Goal: Transaction & Acquisition: Purchase product/service

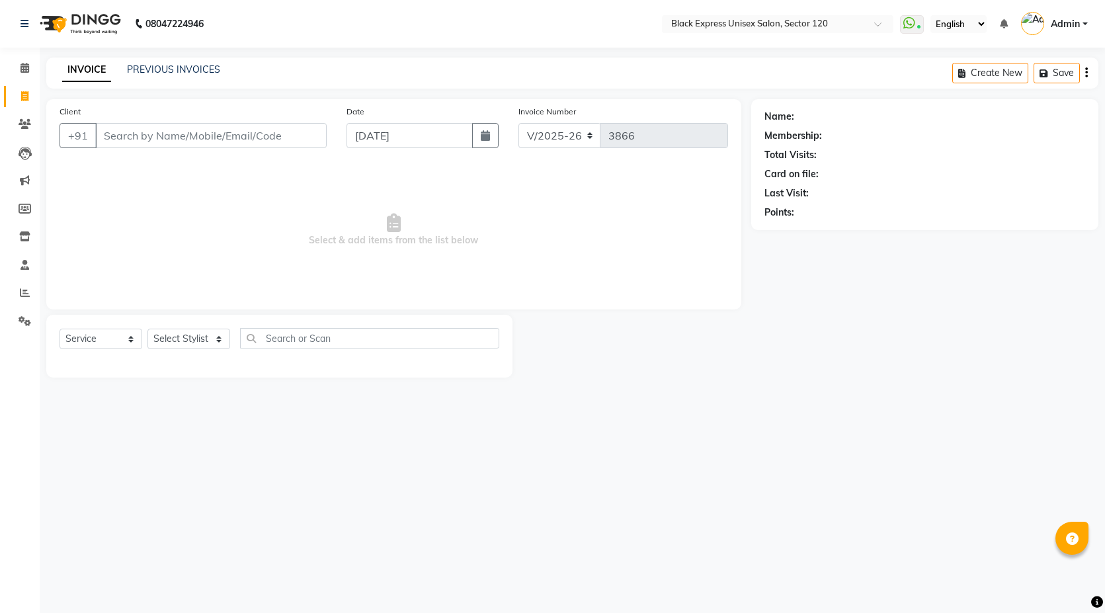
select select "7082"
select select "service"
click at [257, 138] on input "Client" at bounding box center [211, 135] width 232 height 25
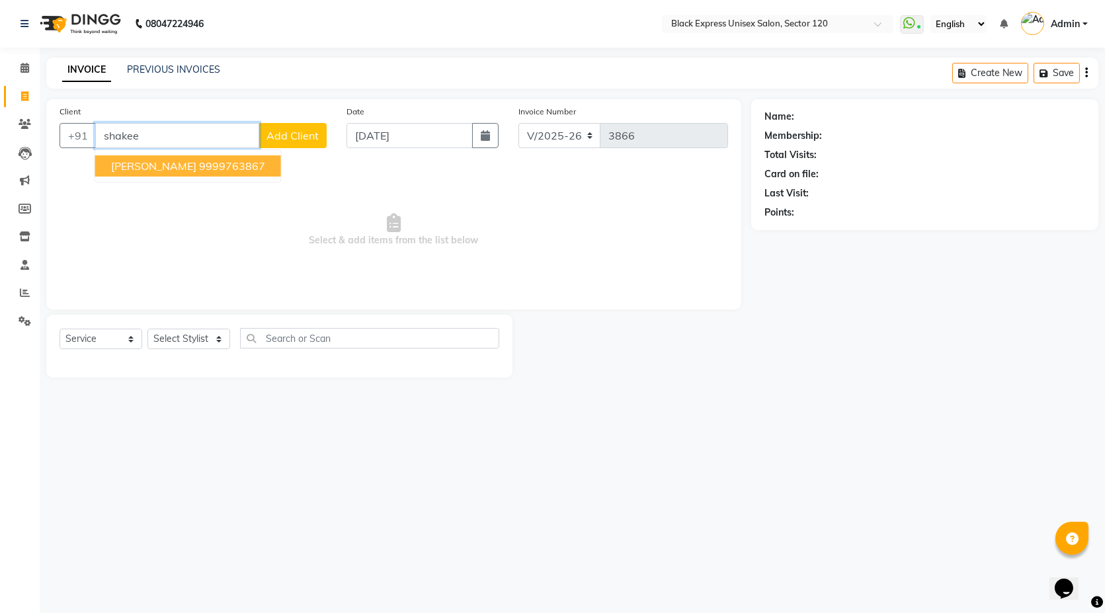
click at [140, 166] on span "[PERSON_NAME]" at bounding box center [153, 165] width 85 height 13
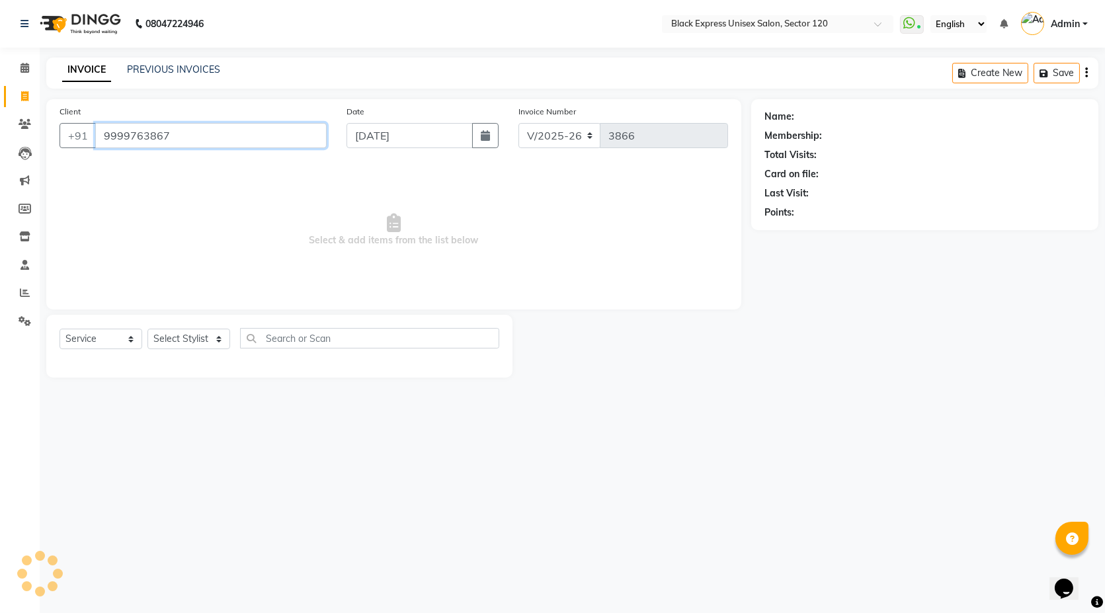
type input "9999763867"
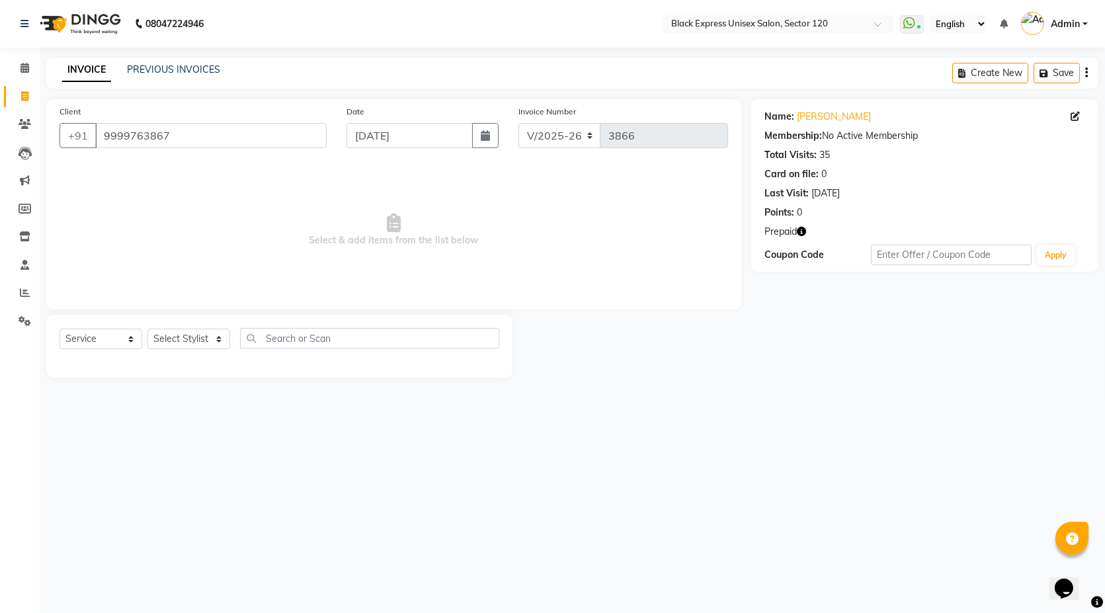
click at [802, 214] on div "0" at bounding box center [799, 213] width 5 height 14
click at [802, 228] on icon "button" at bounding box center [801, 231] width 9 height 9
click at [814, 110] on link "[PERSON_NAME]" at bounding box center [834, 117] width 74 height 14
click at [797, 236] on button "button" at bounding box center [801, 232] width 9 height 14
click at [196, 341] on select "Select Stylist [PERSON_NAME] DEEPA FAISAL Manager [PERSON_NAME] [PERSON_NAME]" at bounding box center [189, 339] width 83 height 21
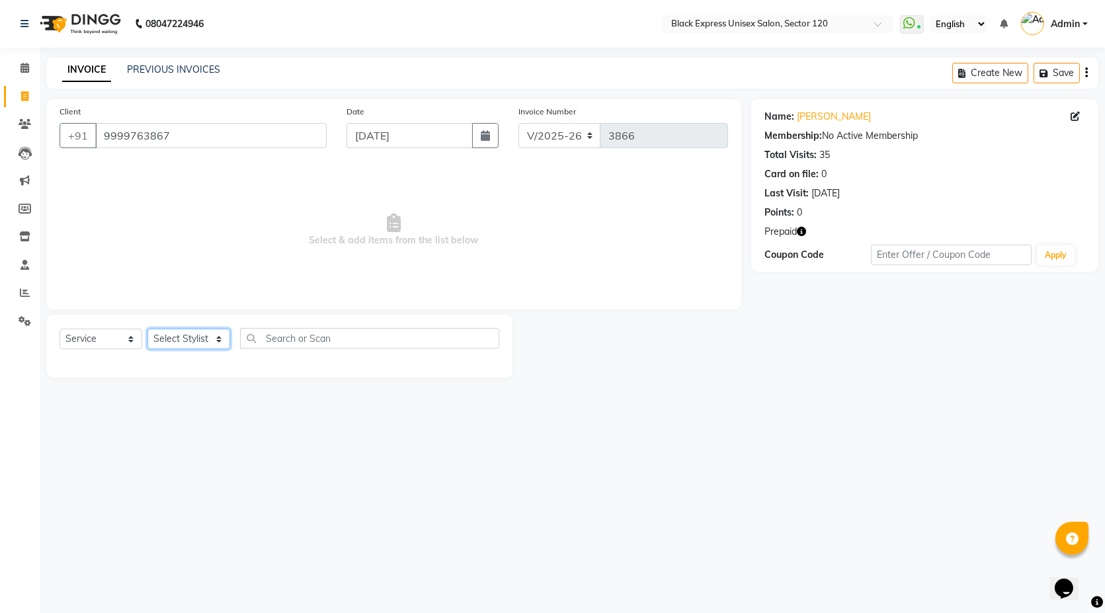
select select "58974"
click at [148, 329] on select "Select Stylist [PERSON_NAME] DEEPA FAISAL Manager [PERSON_NAME] [PERSON_NAME]" at bounding box center [189, 339] width 83 height 21
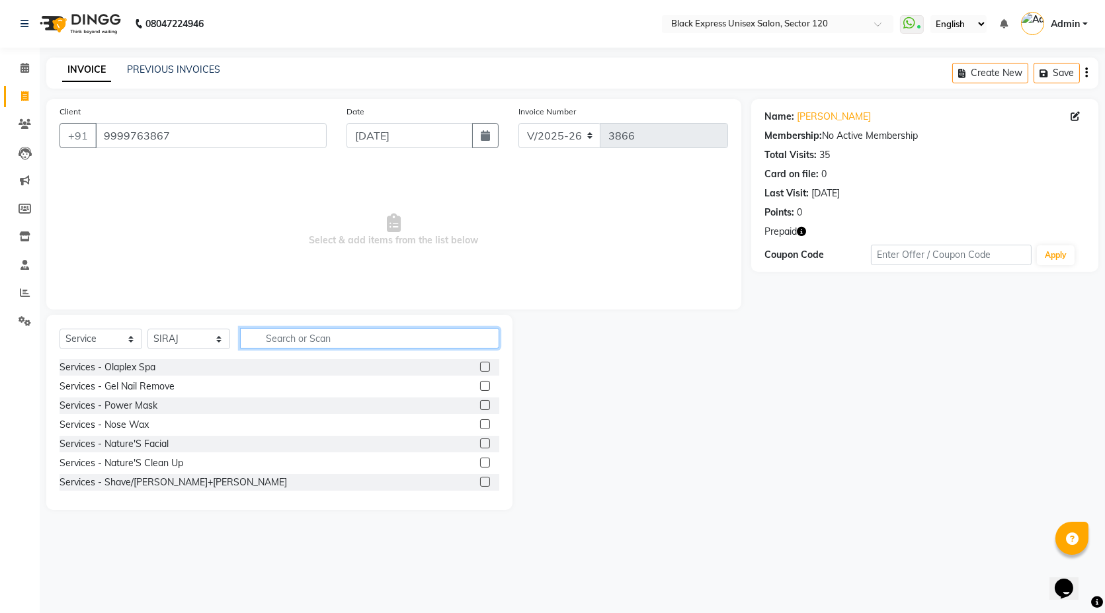
click at [298, 339] on input "text" at bounding box center [369, 338] width 259 height 21
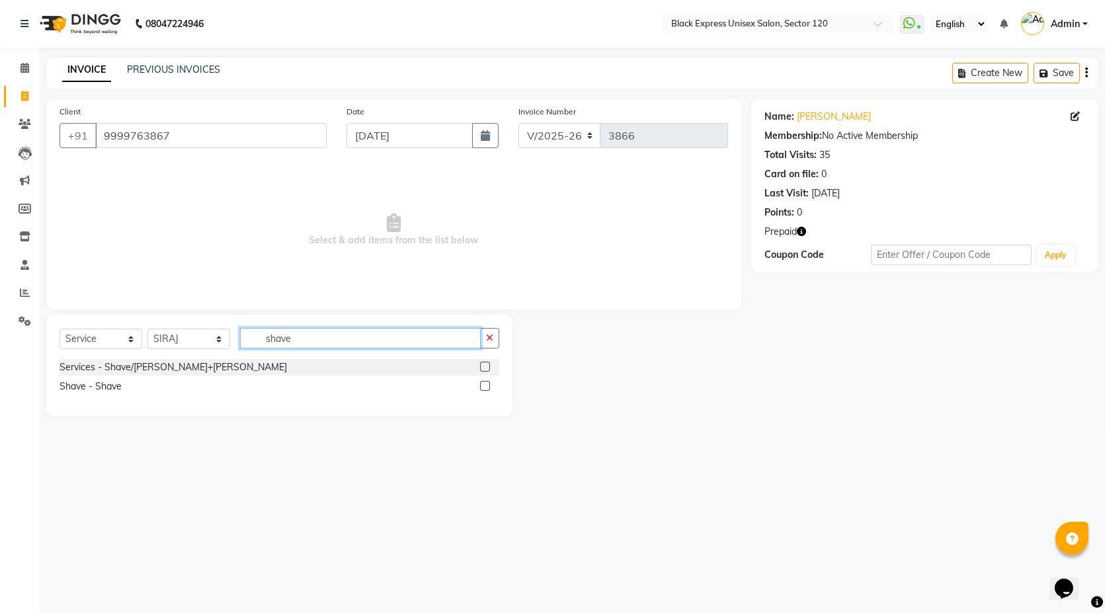
type input "shave"
click at [486, 388] on label at bounding box center [485, 386] width 10 height 10
click at [486, 388] on input "checkbox" at bounding box center [484, 386] width 9 height 9
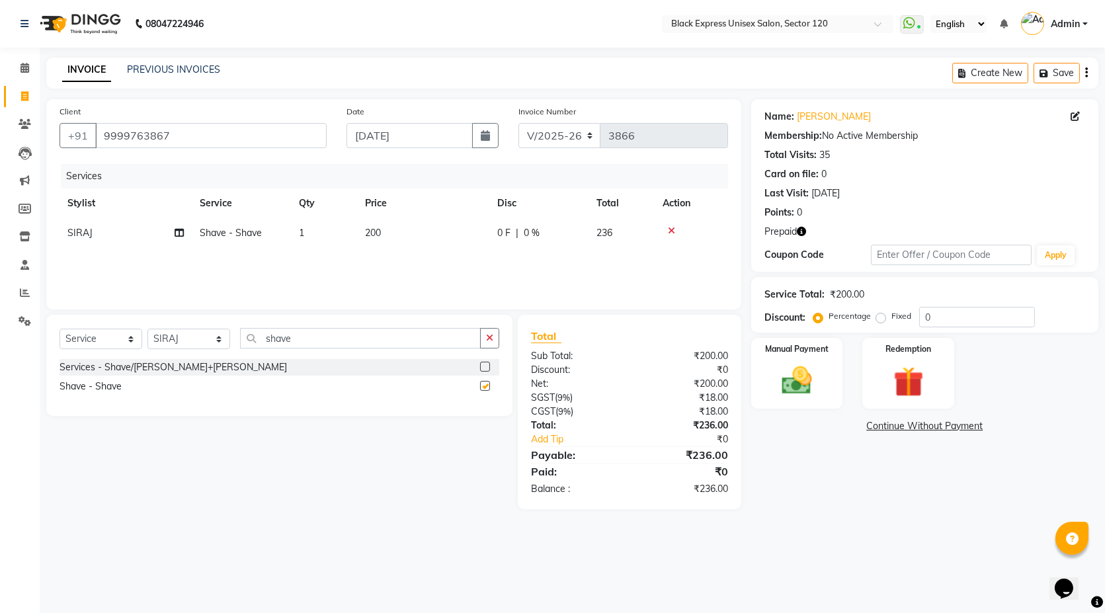
checkbox input "false"
click at [939, 357] on div "Redemption" at bounding box center [908, 373] width 95 height 73
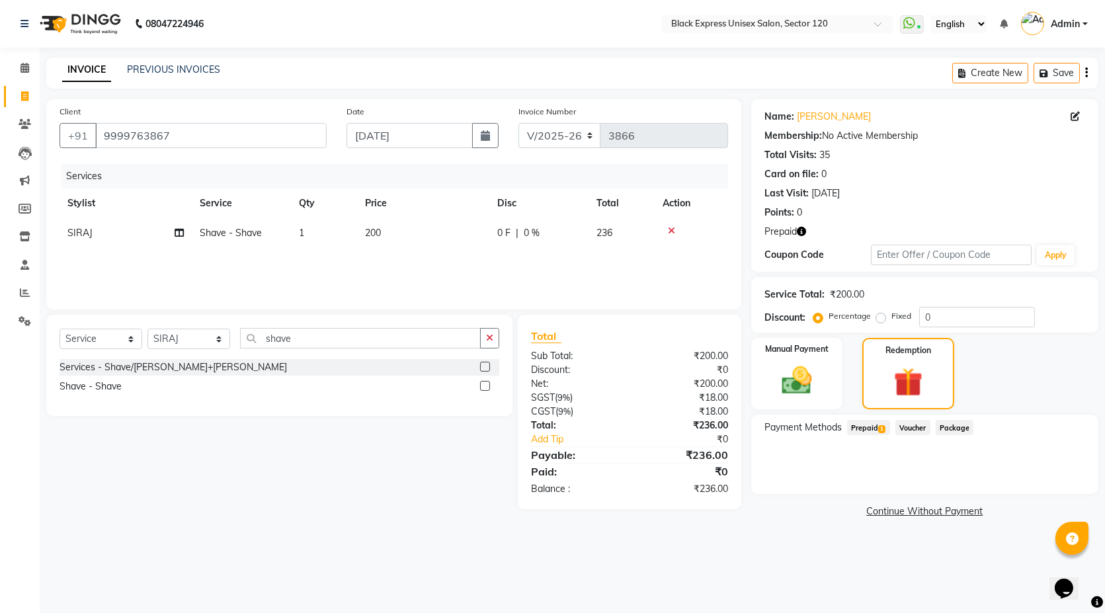
drag, startPoint x: 872, startPoint y: 426, endPoint x: 939, endPoint y: 424, distance: 67.5
click at [877, 425] on span "Prepaid 1" at bounding box center [868, 427] width 43 height 15
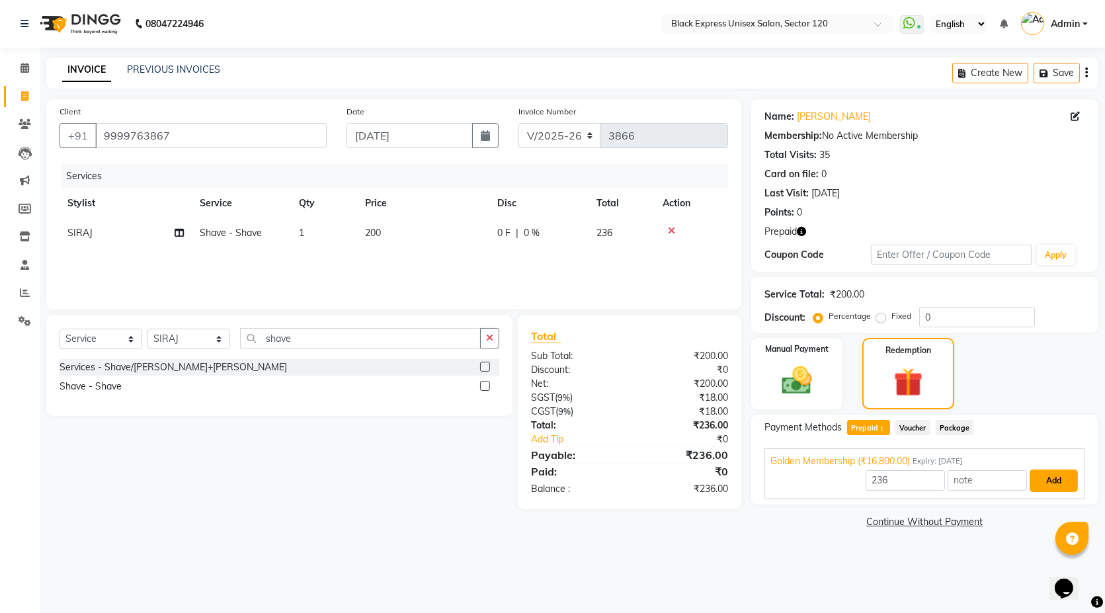
click at [1053, 484] on button "Add" at bounding box center [1054, 481] width 48 height 22
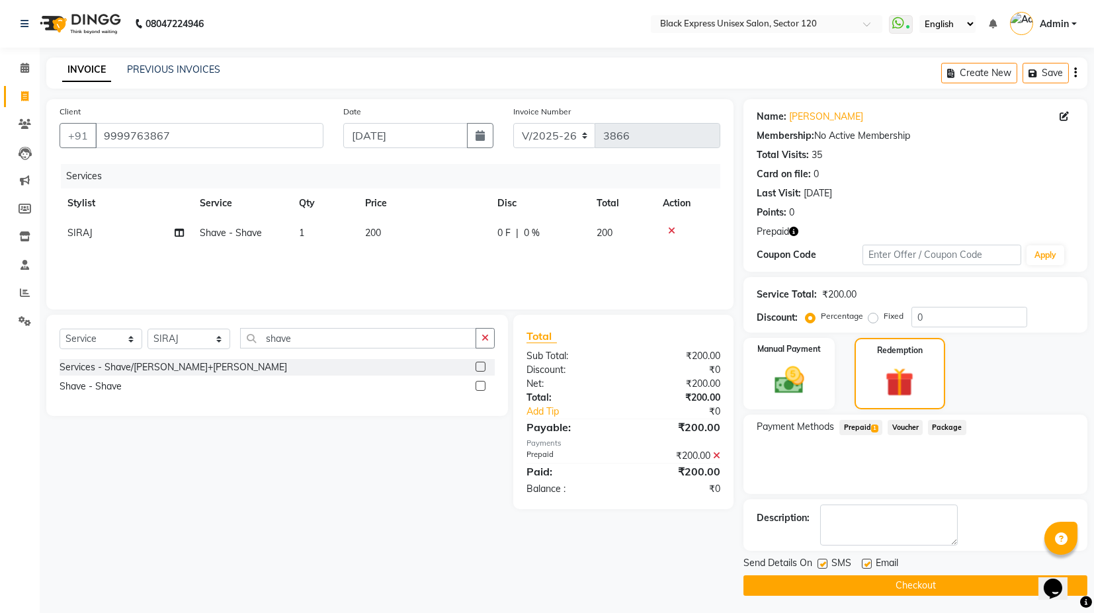
scroll to position [1, 0]
click at [949, 581] on button "Checkout" at bounding box center [916, 585] width 344 height 21
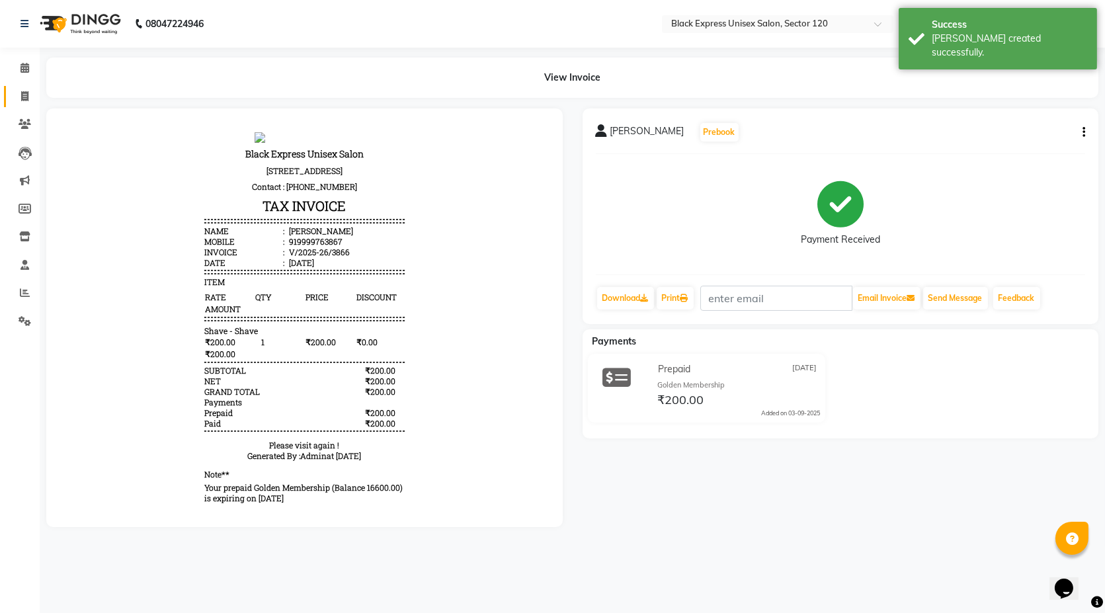
click at [29, 105] on link "Invoice" at bounding box center [20, 97] width 32 height 22
select select "service"
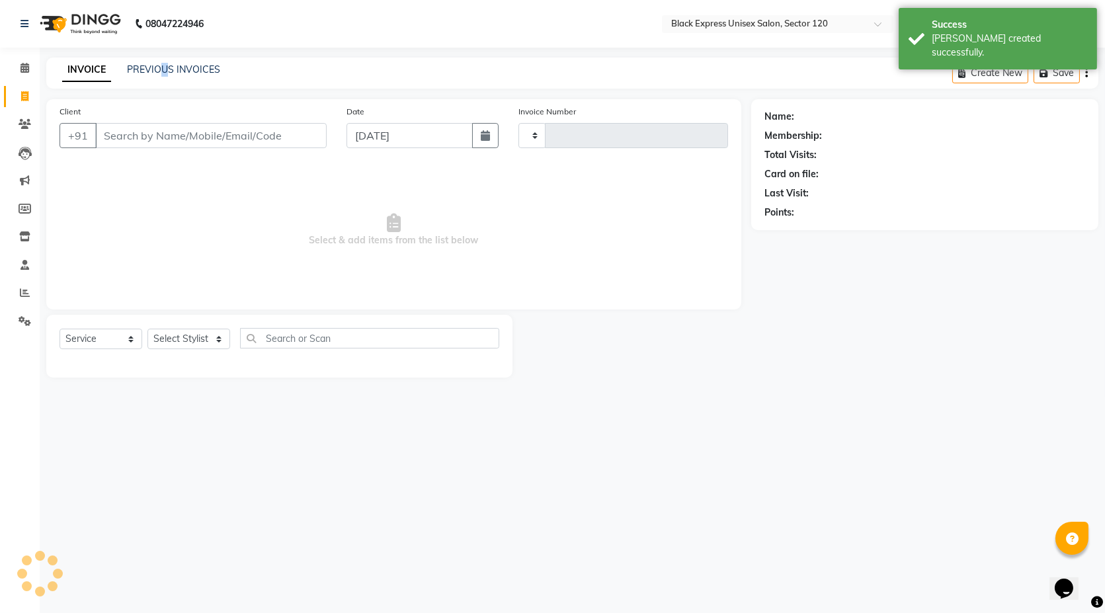
click at [164, 77] on div "INVOICE PREVIOUS INVOICES" at bounding box center [141, 70] width 190 height 15
click at [127, 72] on link "PREVIOUS INVOICES" at bounding box center [173, 70] width 93 height 12
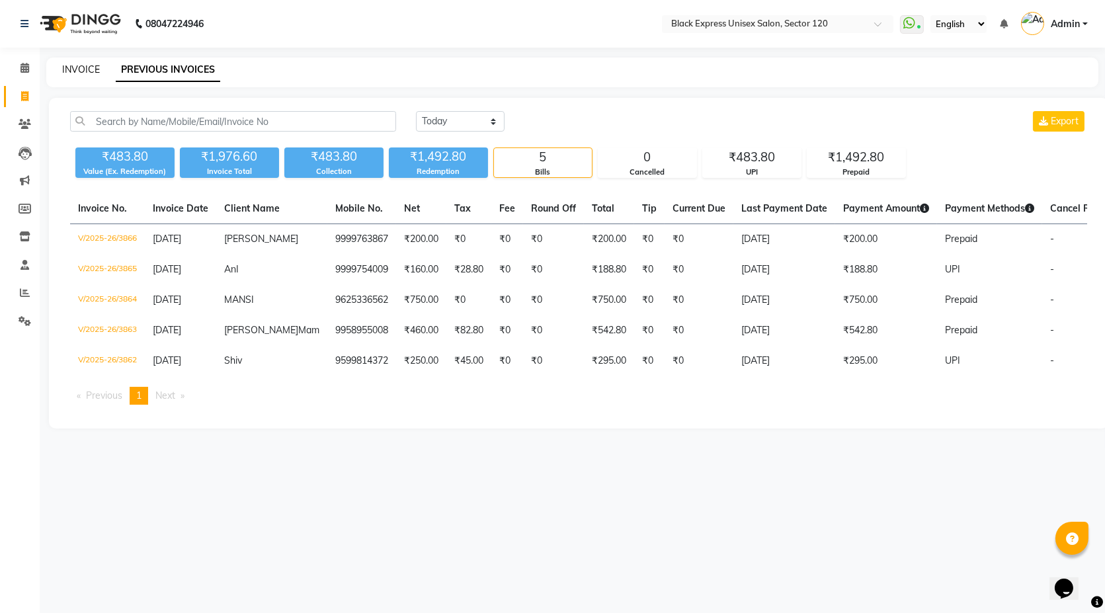
click at [75, 65] on link "INVOICE" at bounding box center [81, 70] width 38 height 12
select select "service"
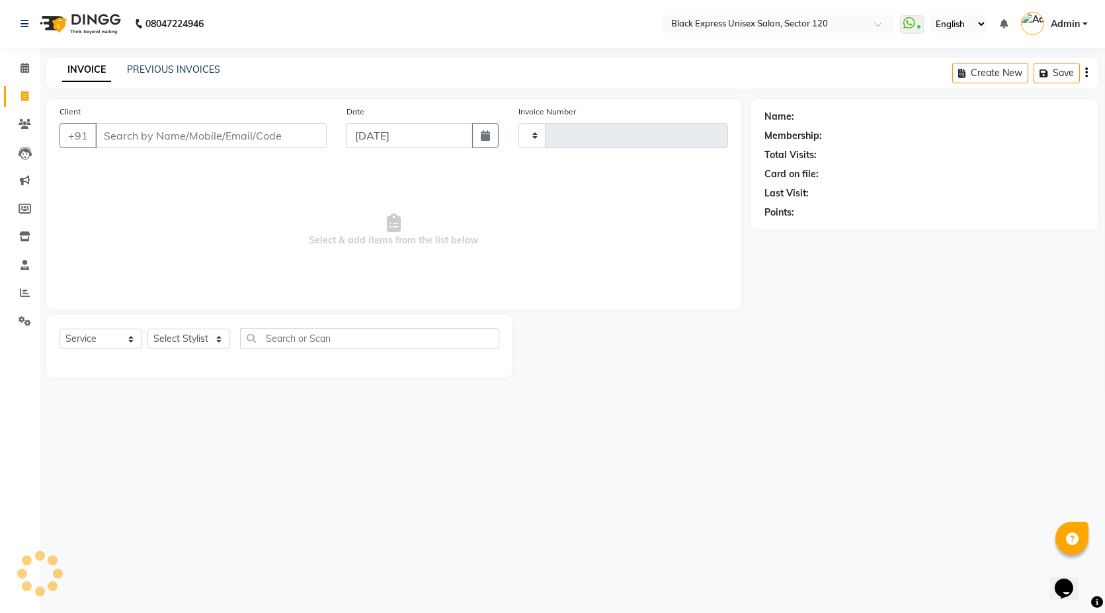
type input "3867"
select select "7082"
click at [168, 140] on input "Client" at bounding box center [211, 135] width 232 height 25
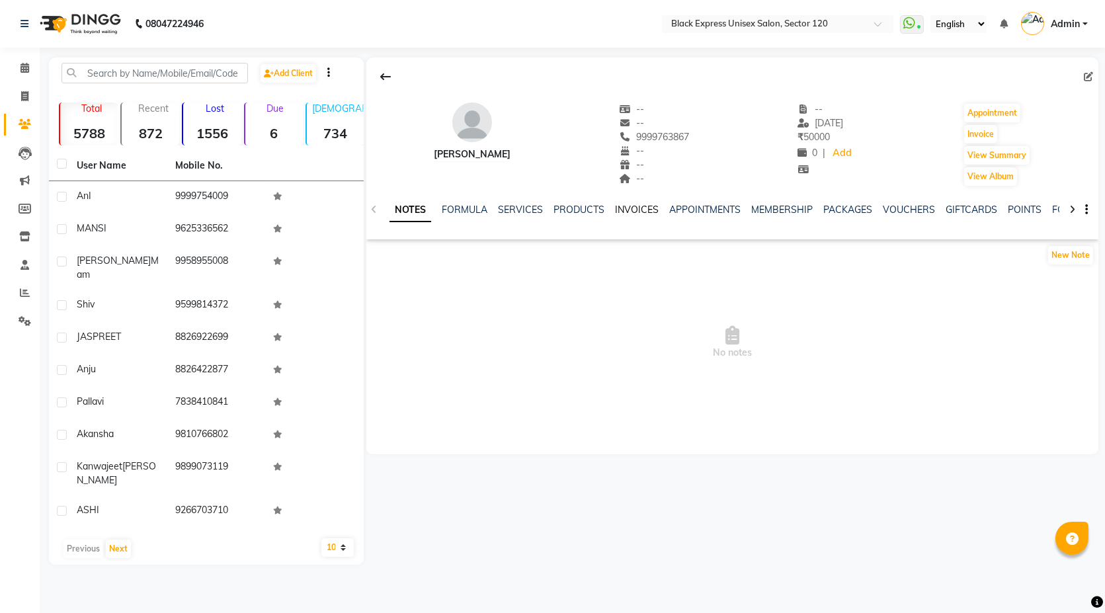
click at [630, 208] on link "INVOICES" at bounding box center [637, 210] width 44 height 12
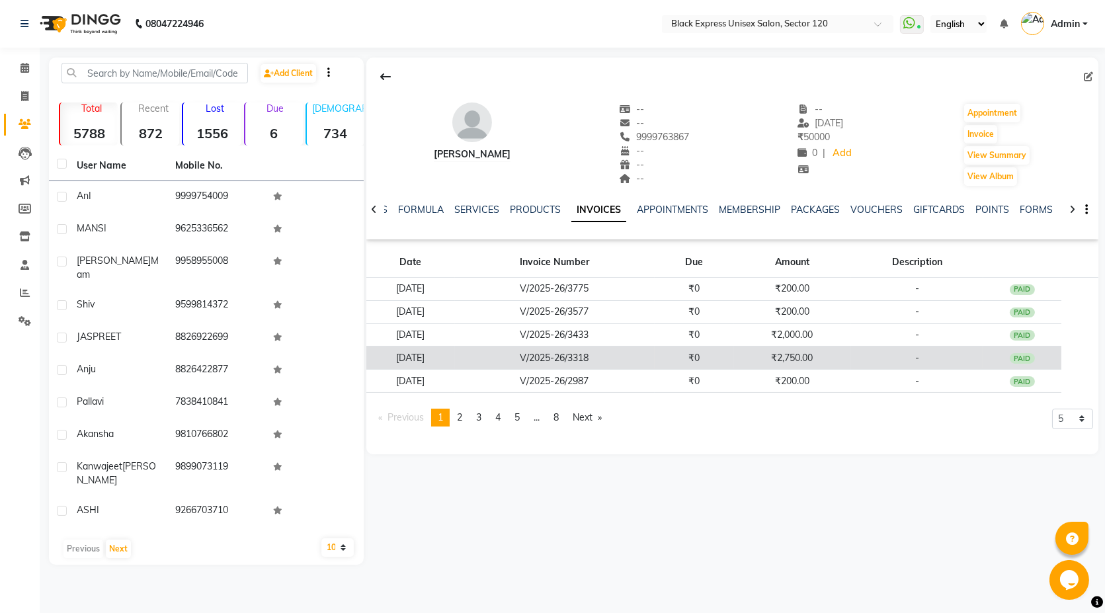
click at [507, 357] on td "V/2025-26/3318" at bounding box center [555, 358] width 200 height 23
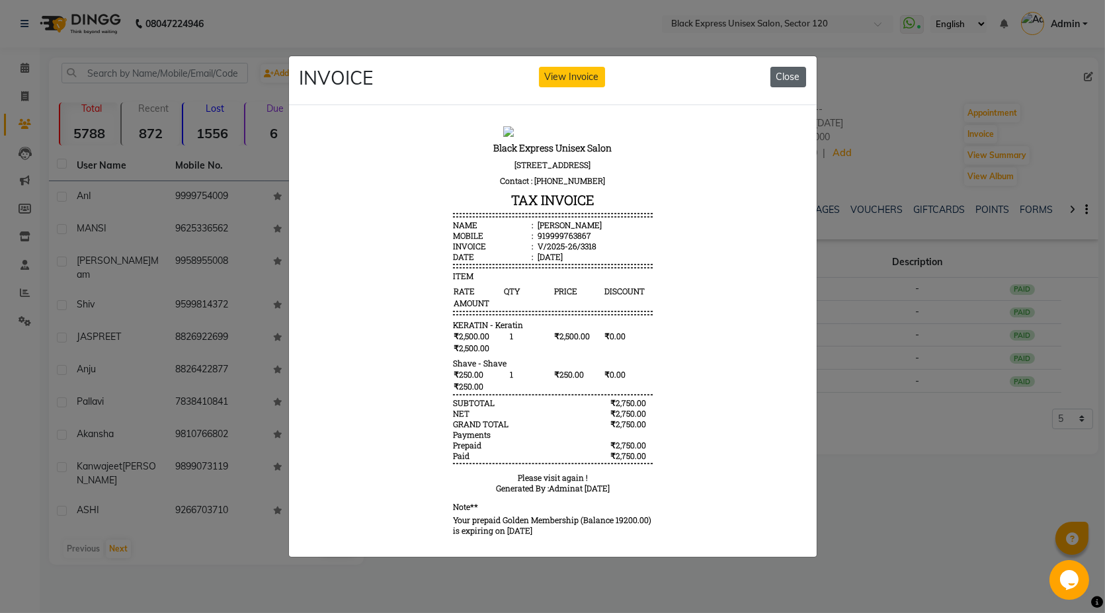
click at [787, 71] on button "Close" at bounding box center [789, 77] width 36 height 21
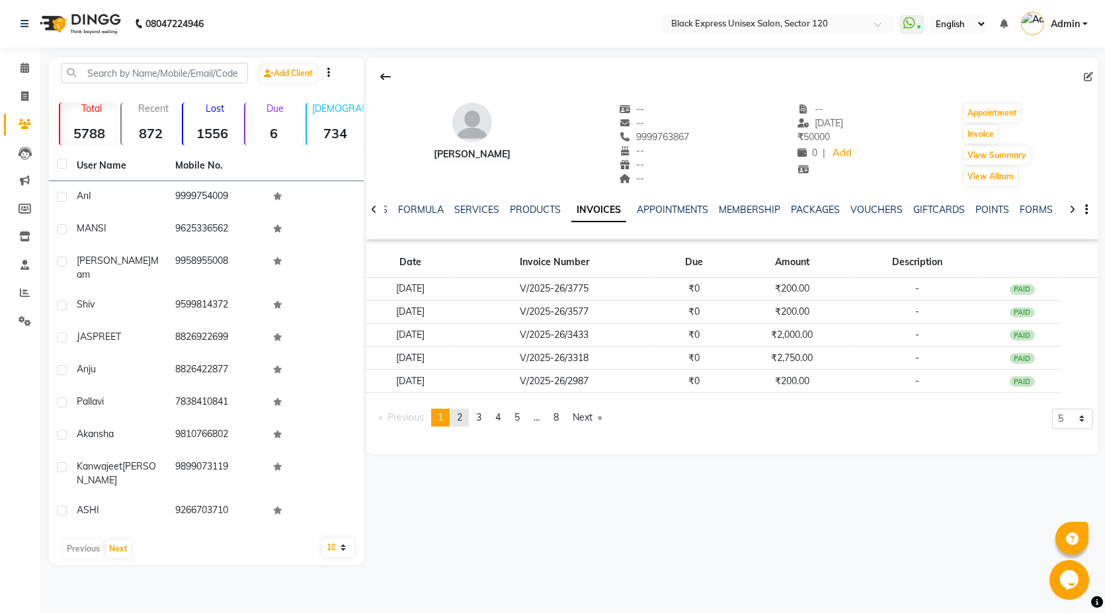
click at [462, 415] on span "2" at bounding box center [459, 417] width 5 height 12
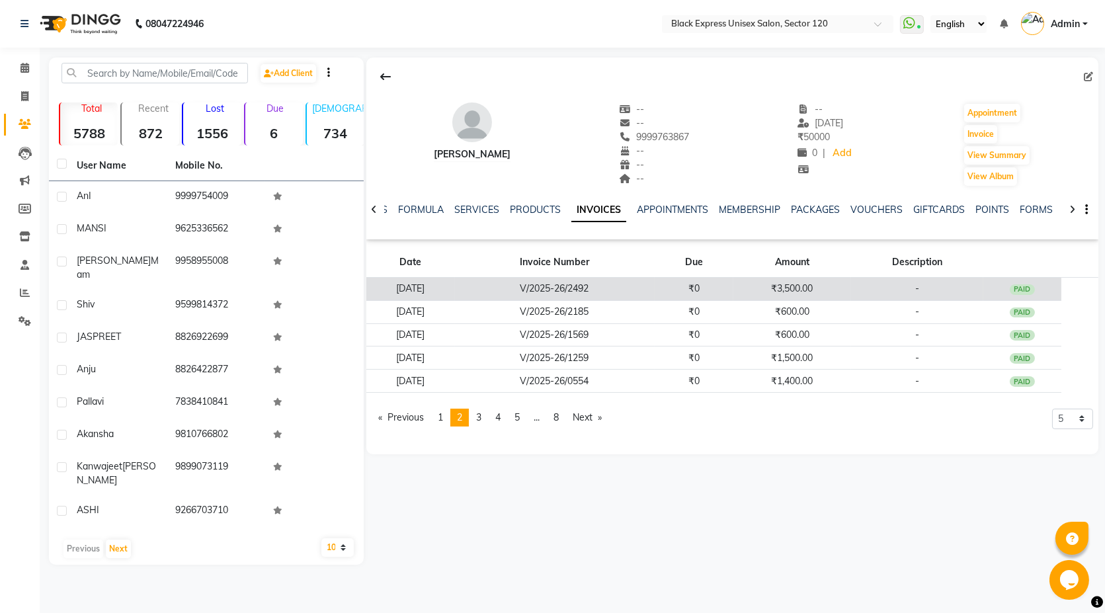
click at [544, 281] on td "V/2025-26/2492" at bounding box center [555, 289] width 200 height 23
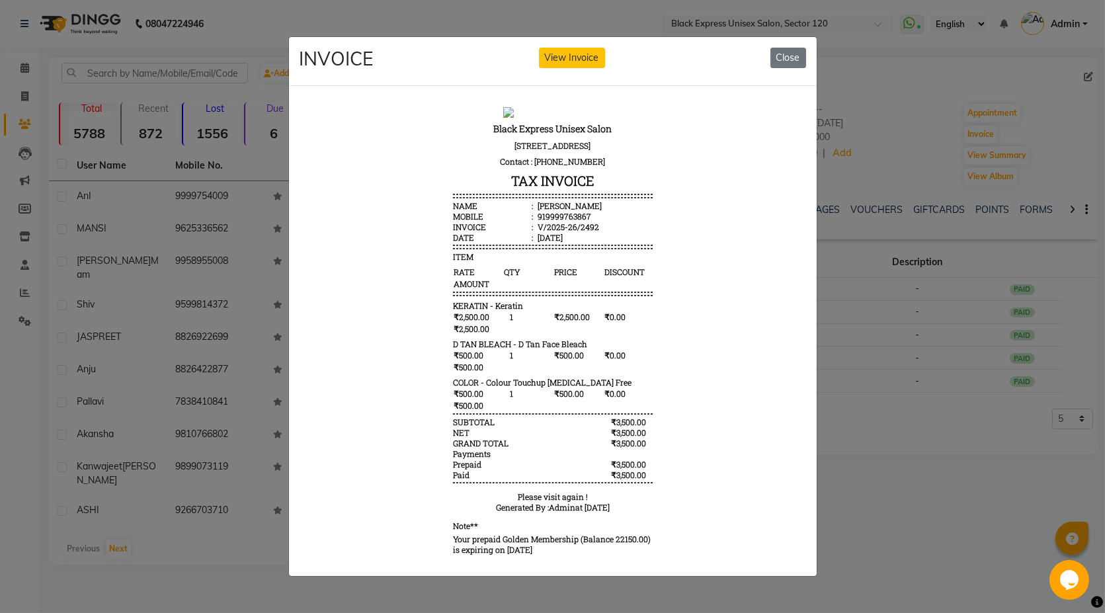
click at [542, 243] on div "03/07/2025" at bounding box center [549, 237] width 28 height 11
click at [786, 54] on button "Close" at bounding box center [789, 58] width 36 height 21
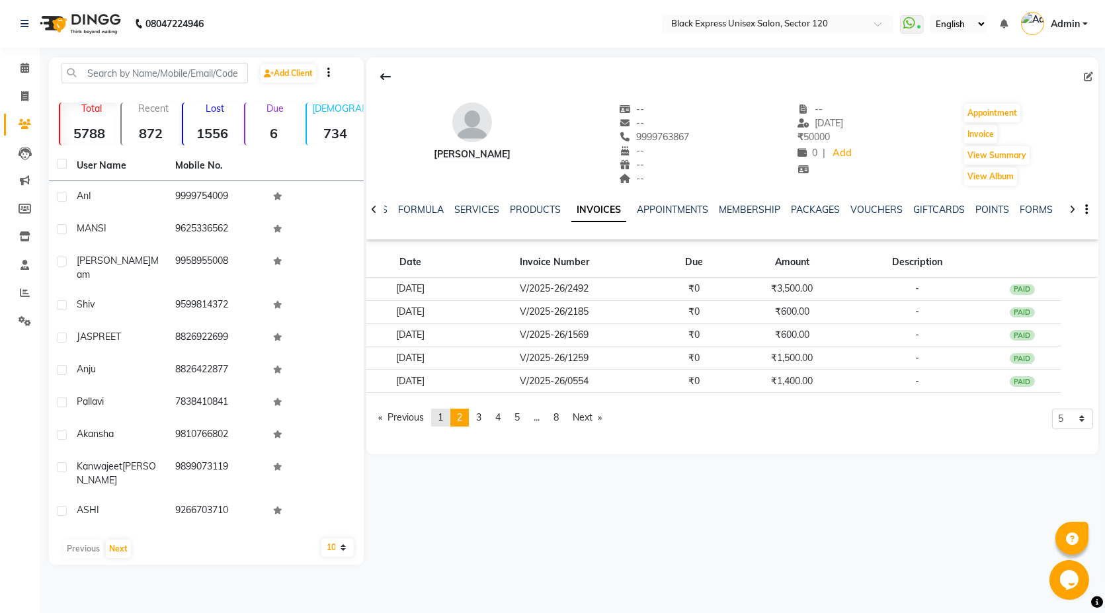
click at [450, 417] on link "page 1" at bounding box center [440, 418] width 19 height 18
click at [468, 420] on link "page 2" at bounding box center [459, 418] width 19 height 18
click at [476, 416] on link "page 3" at bounding box center [479, 418] width 19 height 18
click at [513, 417] on link "page 5" at bounding box center [517, 418] width 19 height 18
click at [526, 418] on link "page 6" at bounding box center [518, 418] width 19 height 18
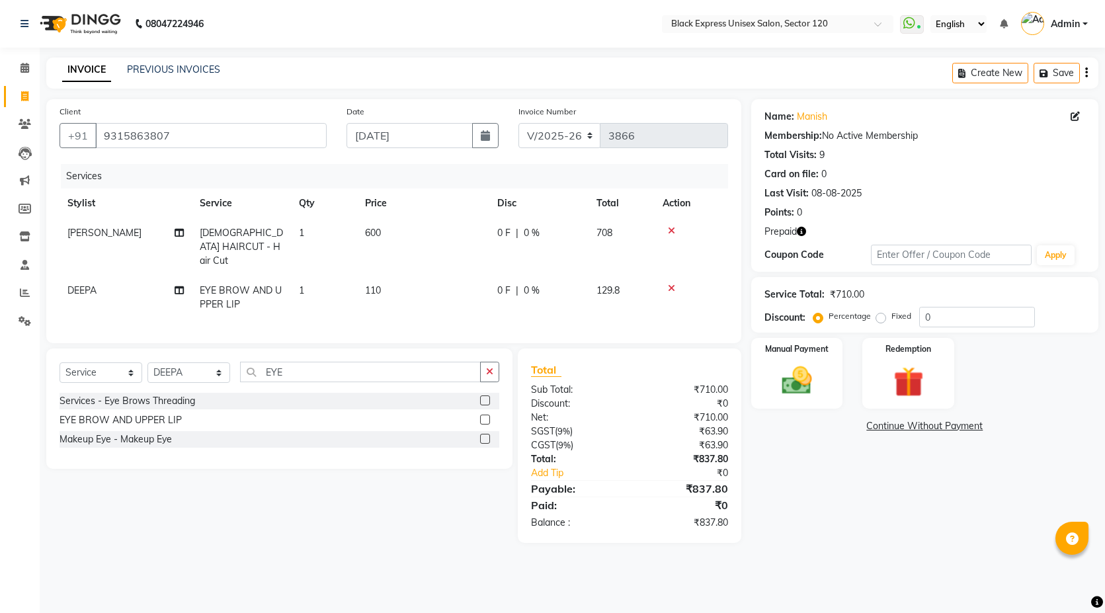
select select "7082"
select select "service"
select select "61297"
click at [921, 378] on img at bounding box center [908, 382] width 51 height 39
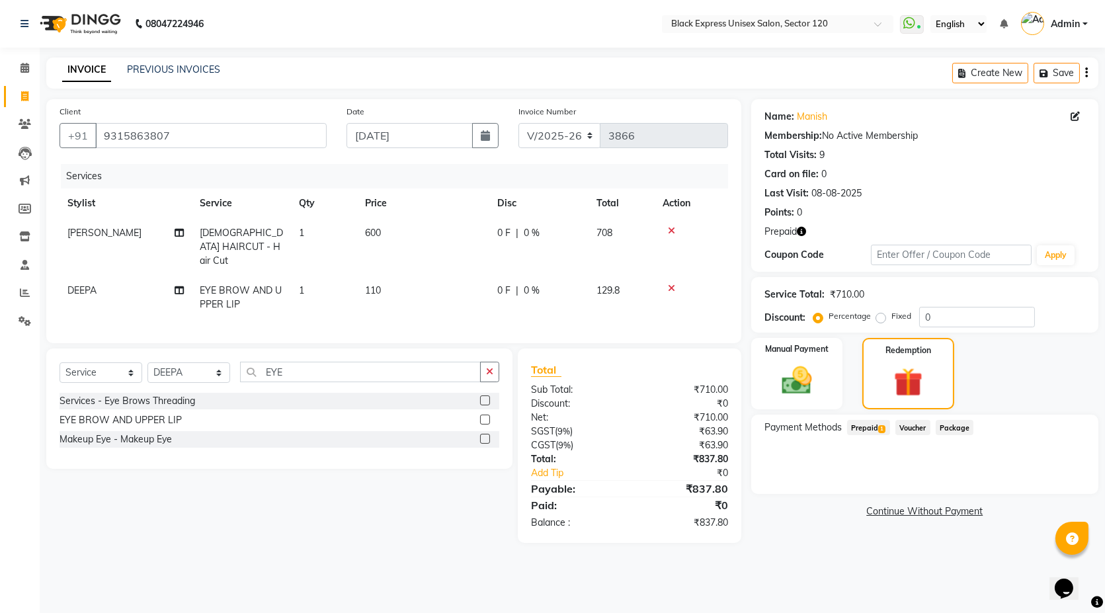
click at [873, 418] on div "Payment Methods Prepaid 1 Voucher Package" at bounding box center [924, 454] width 347 height 79
drag, startPoint x: 873, startPoint y: 428, endPoint x: 886, endPoint y: 441, distance: 17.8
click at [874, 430] on span "Prepaid 1" at bounding box center [868, 427] width 43 height 15
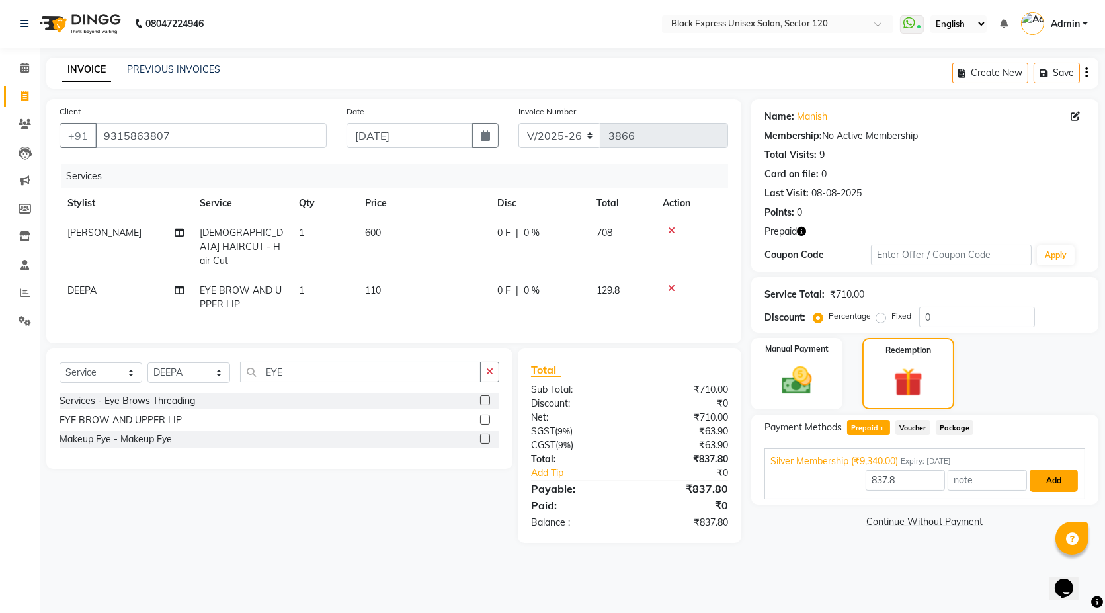
click at [1052, 473] on button "Add" at bounding box center [1054, 481] width 48 height 22
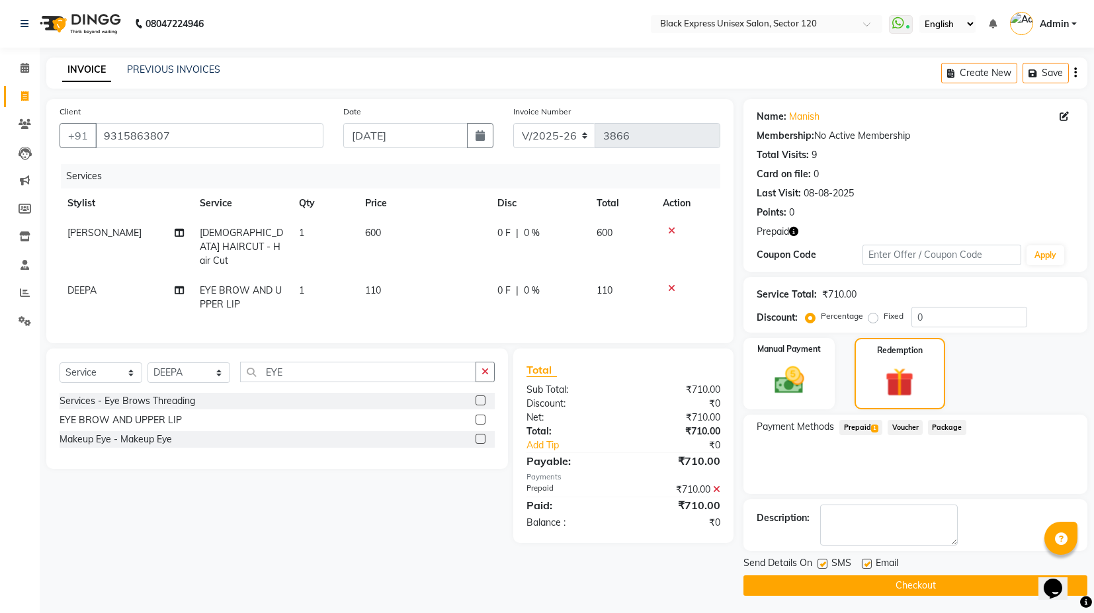
click at [941, 581] on button "Checkout" at bounding box center [916, 586] width 344 height 21
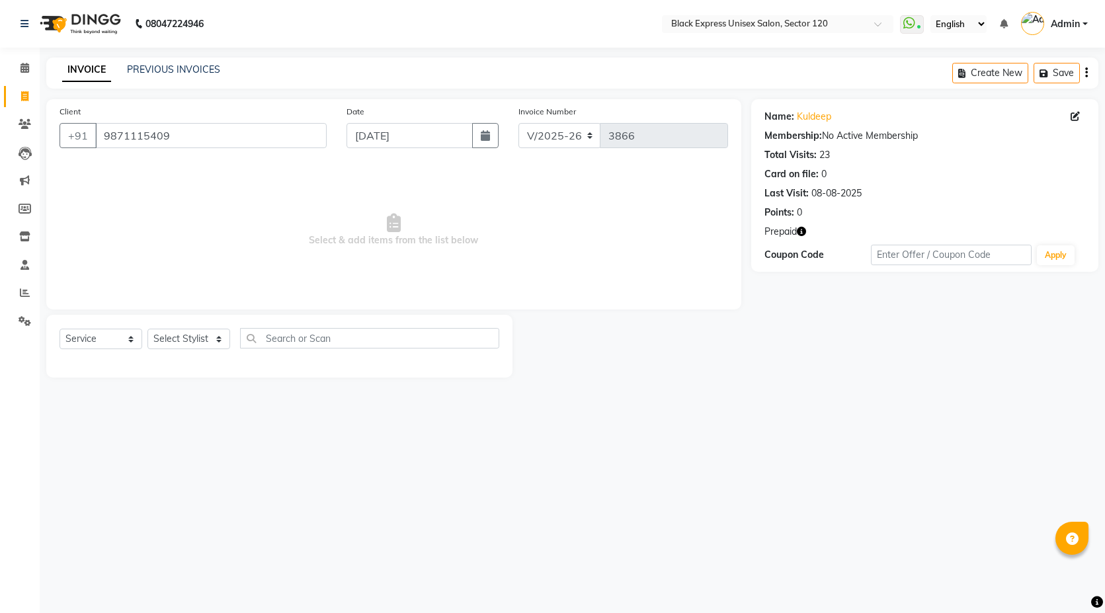
select select "7082"
select select "service"
click at [181, 347] on select "Select Stylist [PERSON_NAME] DEEPA FAISAL Manager [PERSON_NAME] [PERSON_NAME]" at bounding box center [189, 339] width 83 height 21
click at [148, 329] on select "Select Stylist [PERSON_NAME] DEEPA FAISAL Manager [PERSON_NAME] [PERSON_NAME]" at bounding box center [189, 339] width 83 height 21
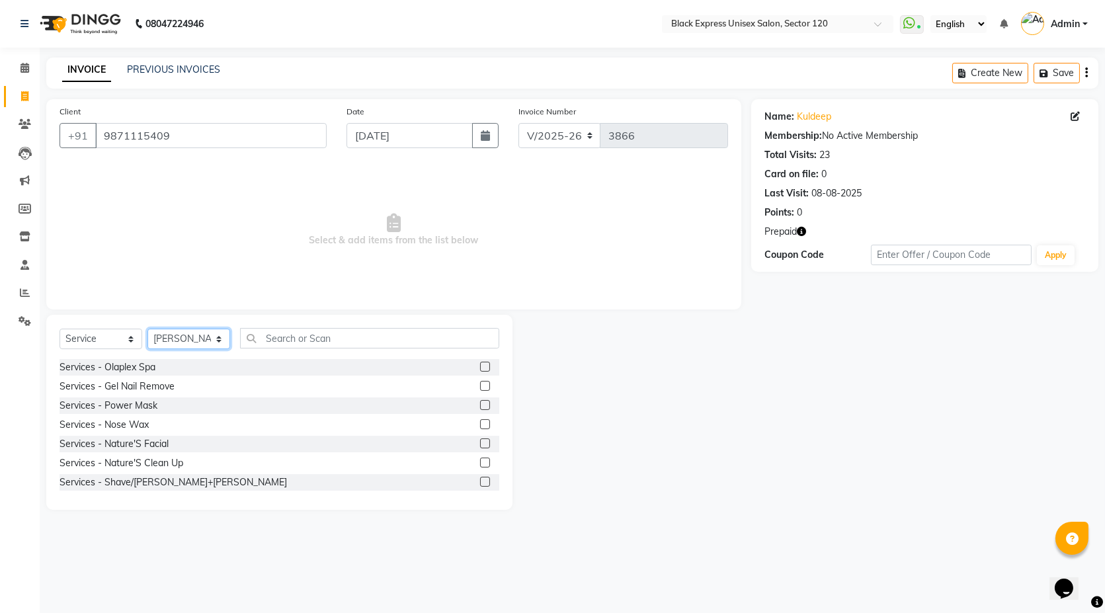
click at [196, 343] on select "Select Stylist [PERSON_NAME] DEEPA FAISAL Manager [PERSON_NAME] [PERSON_NAME]" at bounding box center [189, 339] width 83 height 21
select select "87608"
click at [148, 329] on select "Select Stylist [PERSON_NAME] DEEPA FAISAL Manager [PERSON_NAME] [PERSON_NAME]" at bounding box center [189, 339] width 83 height 21
click at [308, 334] on input "text" at bounding box center [369, 338] width 259 height 21
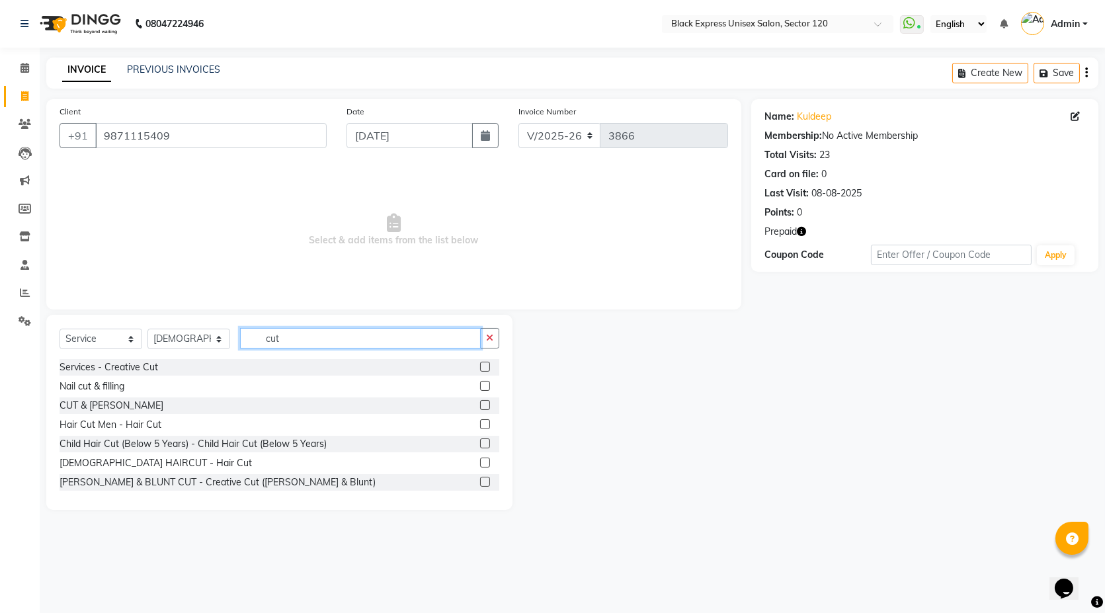
type input "cut"
click at [480, 444] on label at bounding box center [485, 444] width 10 height 10
click at [480, 444] on input "checkbox" at bounding box center [484, 444] width 9 height 9
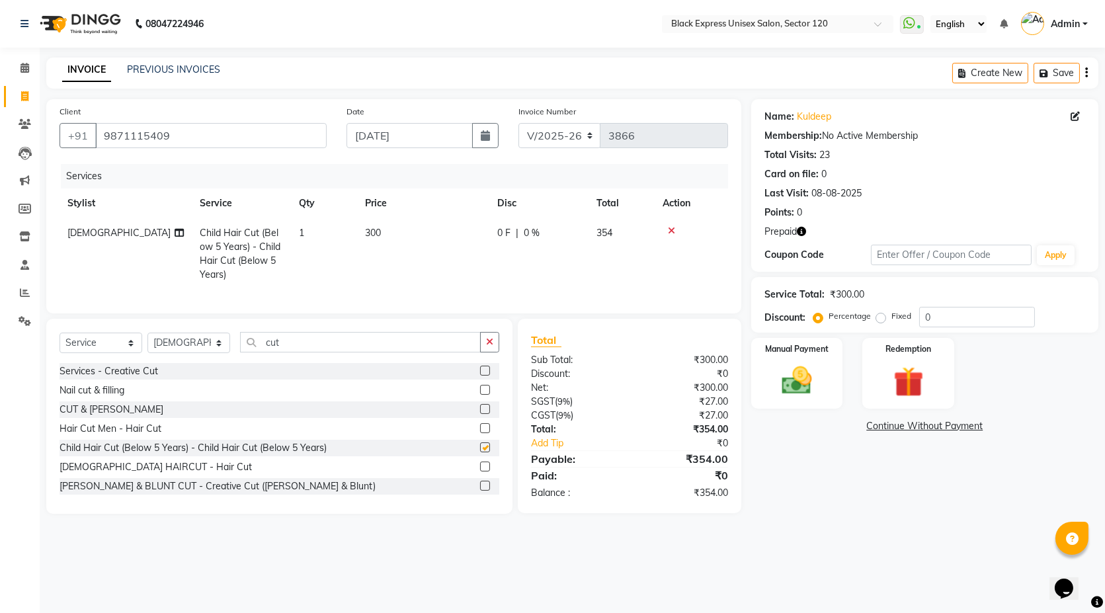
checkbox input "false"
click at [285, 351] on input "cut" at bounding box center [360, 342] width 241 height 21
click at [193, 353] on select "Select Stylist [PERSON_NAME] DEEPA FAISAL Manager [PERSON_NAME] [PERSON_NAME]" at bounding box center [189, 343] width 83 height 21
click at [148, 344] on select "Select Stylist [PERSON_NAME] DEEPA FAISAL Manager [PERSON_NAME] [PERSON_NAME]" at bounding box center [189, 343] width 83 height 21
select select "58974"
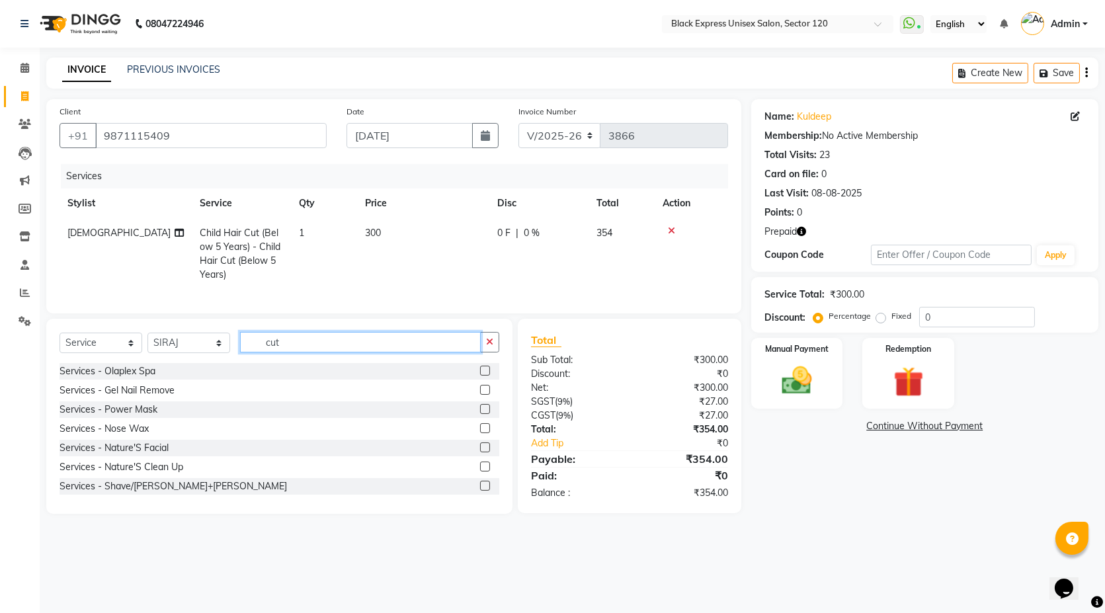
click at [283, 353] on input "cut" at bounding box center [360, 342] width 241 height 21
type input "cut"
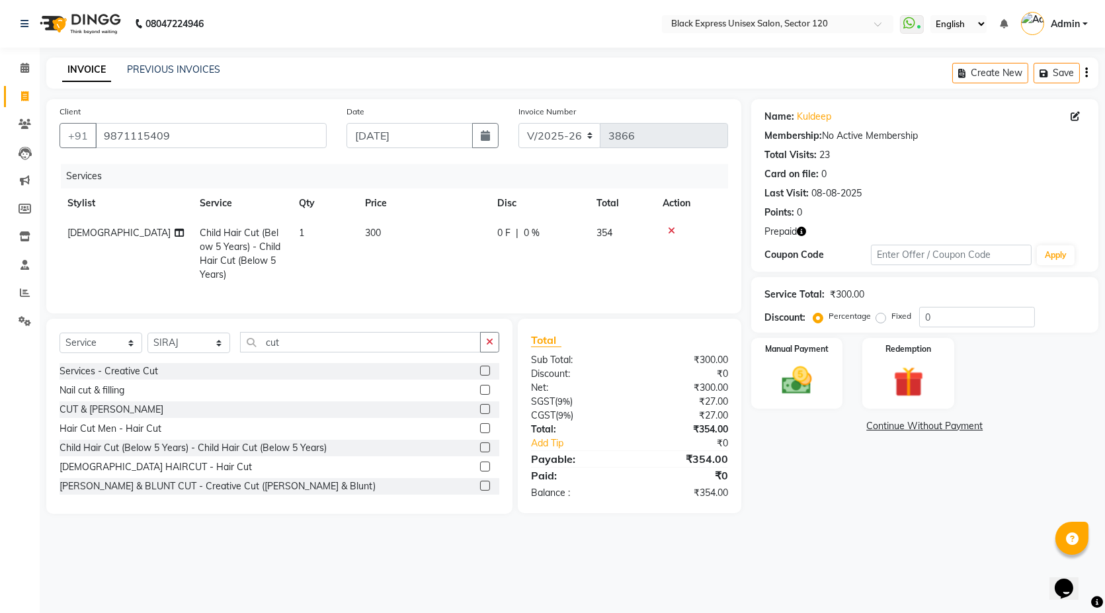
click at [480, 452] on label at bounding box center [485, 448] width 10 height 10
click at [480, 452] on input "checkbox" at bounding box center [484, 448] width 9 height 9
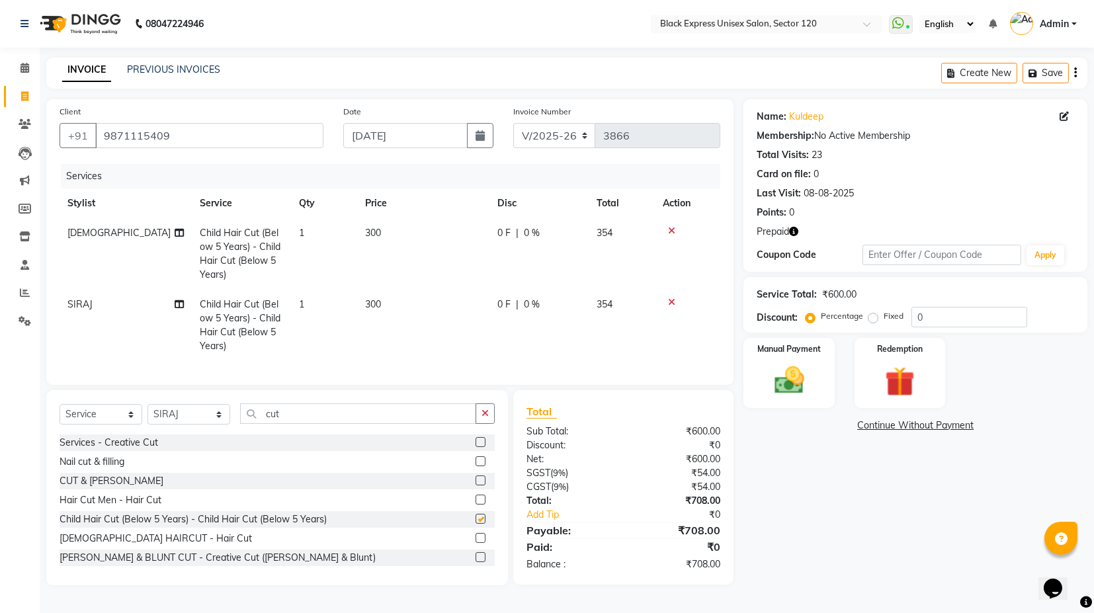
checkbox input "false"
click at [276, 421] on input "cut" at bounding box center [358, 414] width 236 height 21
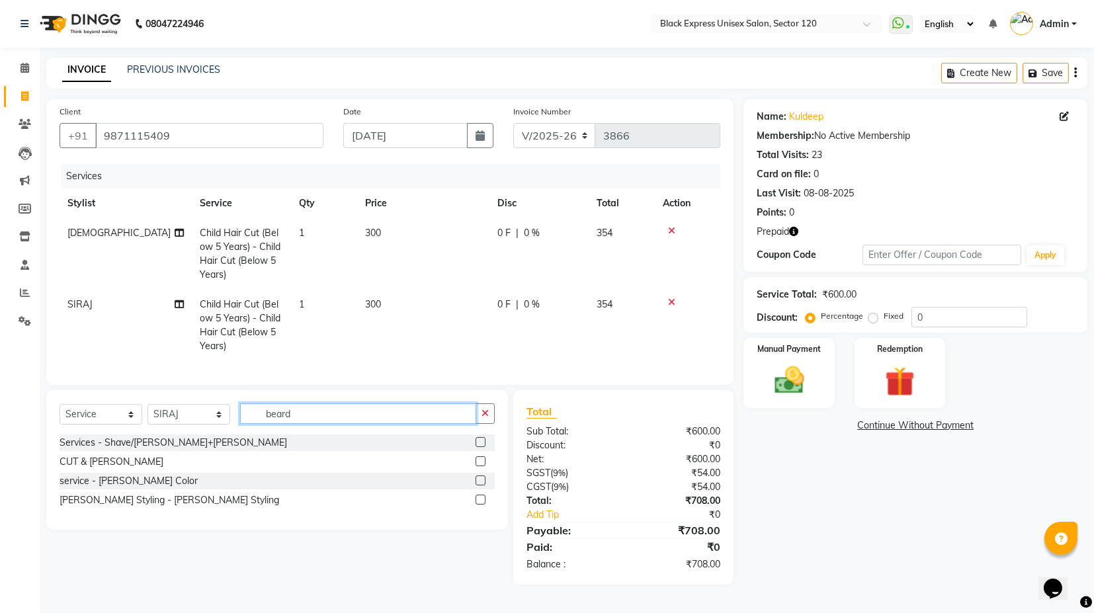
type input "beard"
click at [478, 505] on label at bounding box center [481, 500] width 10 height 10
click at [478, 505] on input "checkbox" at bounding box center [480, 500] width 9 height 9
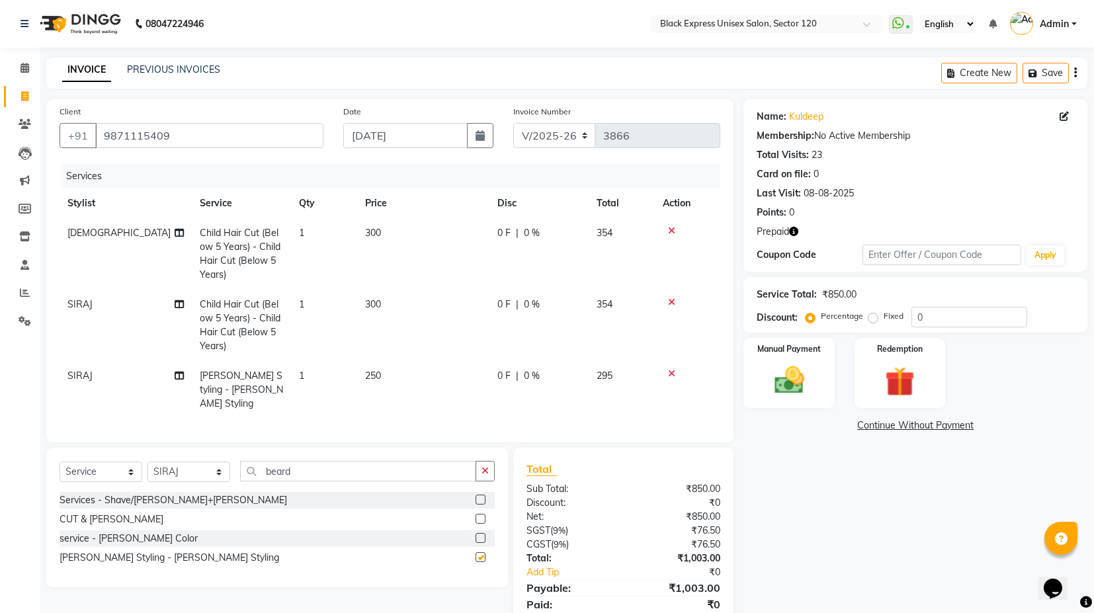
checkbox input "false"
click at [794, 231] on icon "button" at bounding box center [793, 231] width 9 height 9
click at [863, 220] on div "Name: Kuldeep Membership: No Active Membership Total Visits: 23 Card on file: 0…" at bounding box center [916, 185] width 344 height 173
drag, startPoint x: 900, startPoint y: 372, endPoint x: 896, endPoint y: 399, distance: 27.4
click at [900, 372] on img at bounding box center [900, 382] width 50 height 38
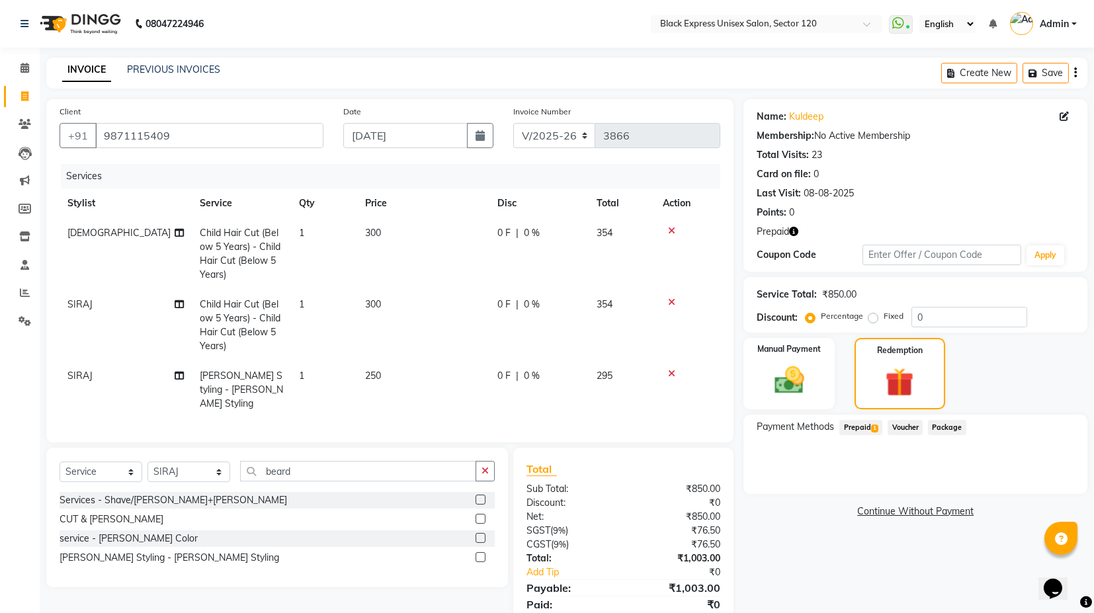
click at [874, 420] on span "Prepaid 1" at bounding box center [860, 427] width 43 height 15
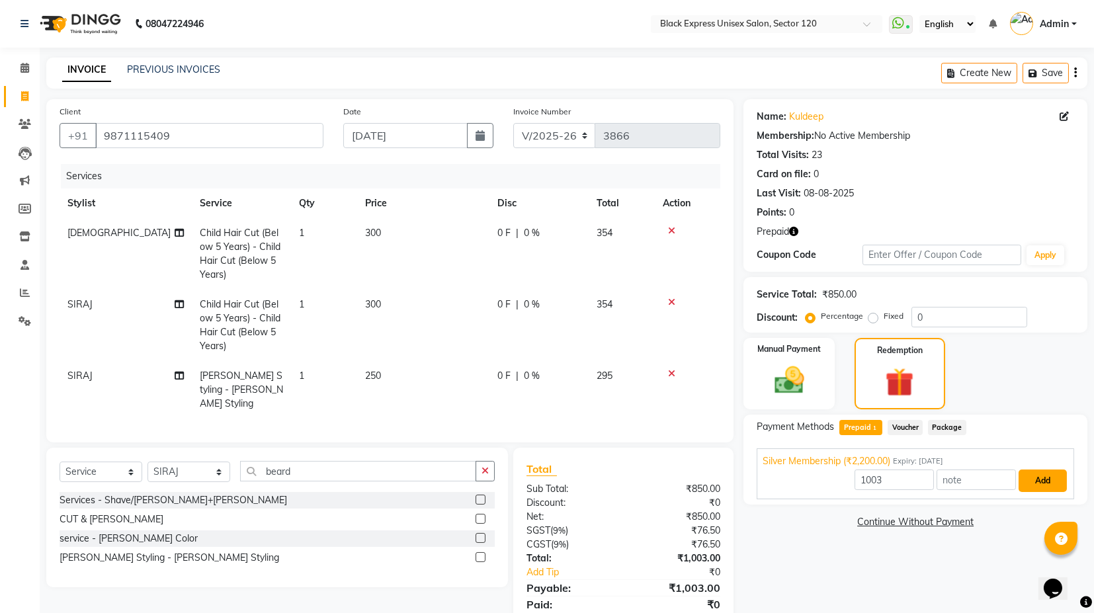
click at [1050, 478] on button "Add" at bounding box center [1043, 481] width 48 height 22
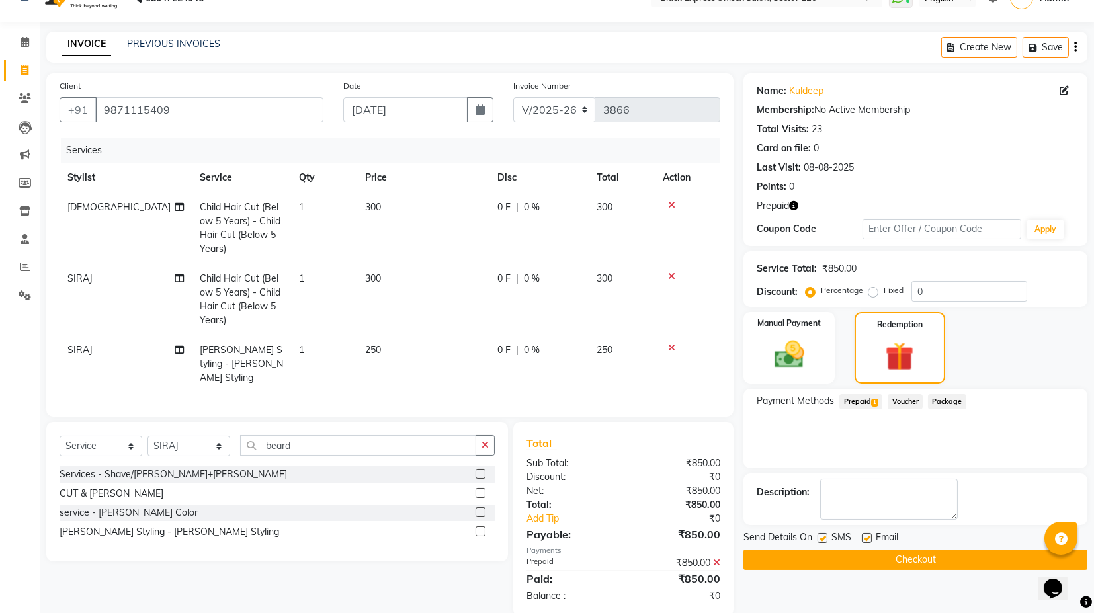
scroll to position [46, 0]
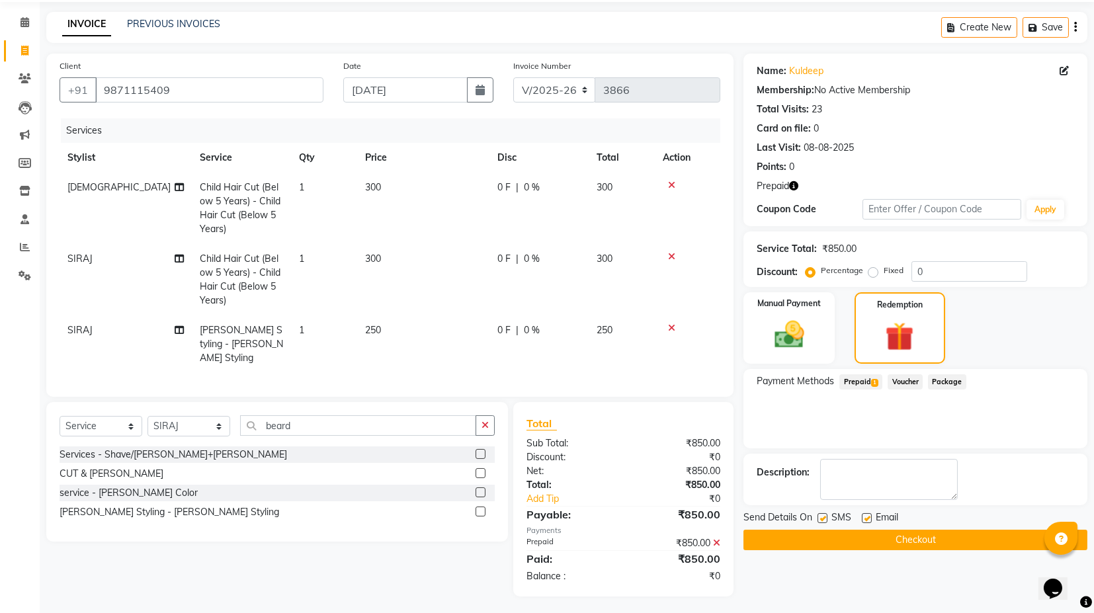
click at [929, 542] on button "Checkout" at bounding box center [916, 540] width 344 height 21
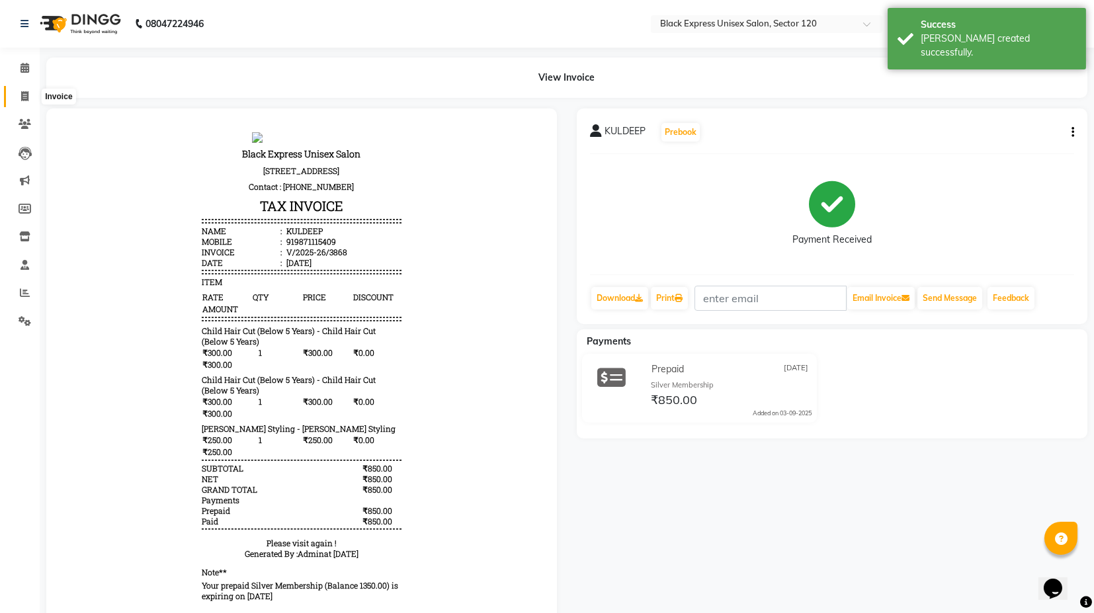
click at [26, 97] on icon at bounding box center [24, 96] width 7 height 10
select select "service"
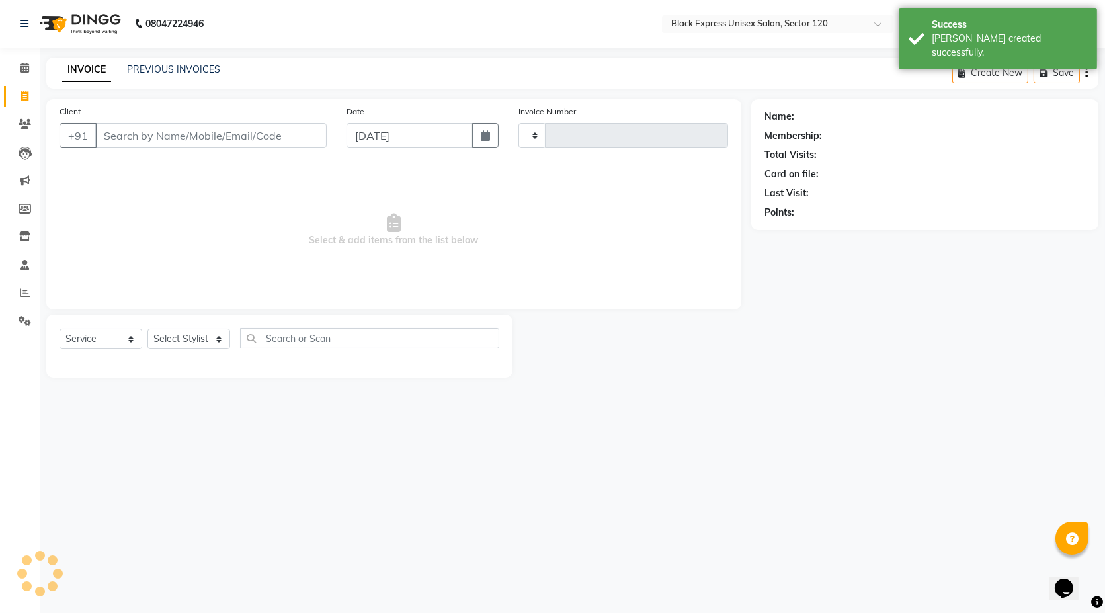
type input "3869"
select select "7082"
click at [157, 76] on div "PREVIOUS INVOICES" at bounding box center [173, 70] width 93 height 14
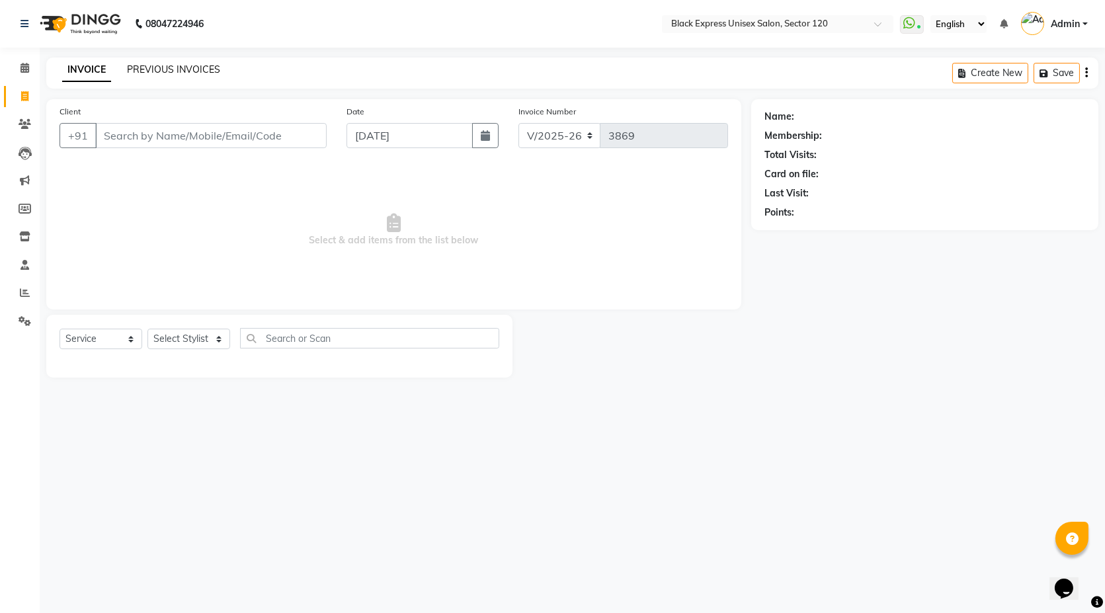
click at [160, 68] on link "PREVIOUS INVOICES" at bounding box center [173, 70] width 93 height 12
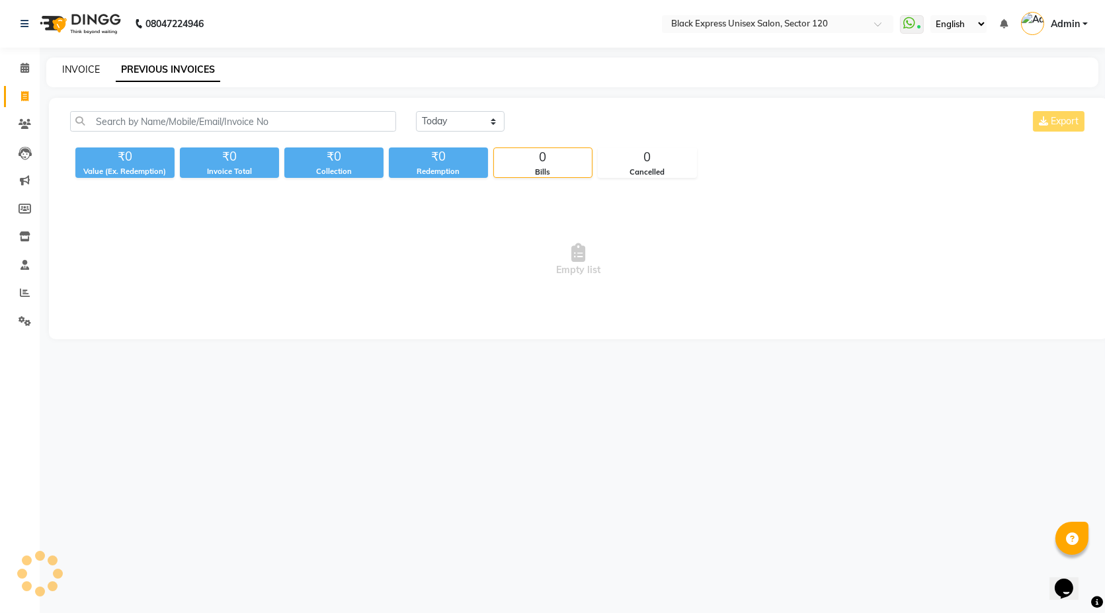
click at [73, 69] on link "INVOICE" at bounding box center [81, 70] width 38 height 12
select select "service"
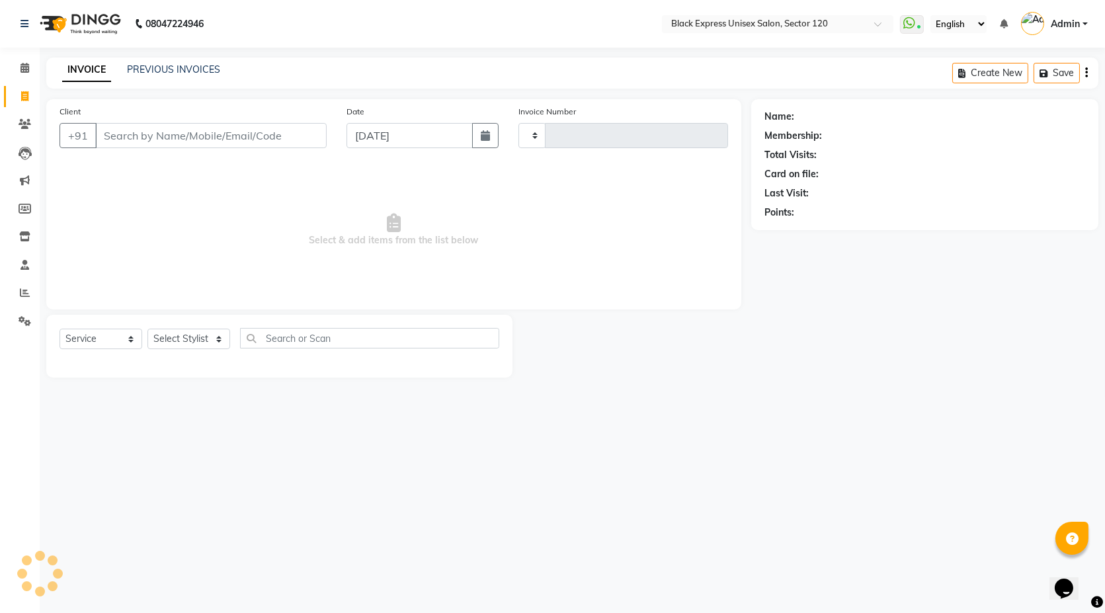
type input "3869"
select select "7082"
click at [156, 69] on link "PREVIOUS INVOICES" at bounding box center [173, 70] width 93 height 12
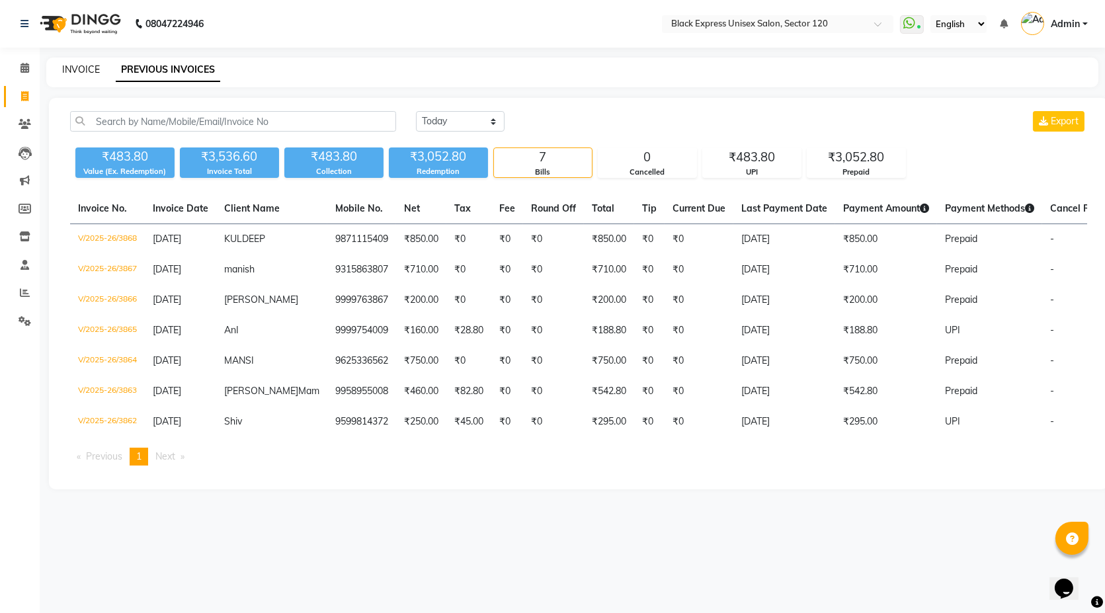
click at [77, 67] on link "INVOICE" at bounding box center [81, 70] width 38 height 12
select select "service"
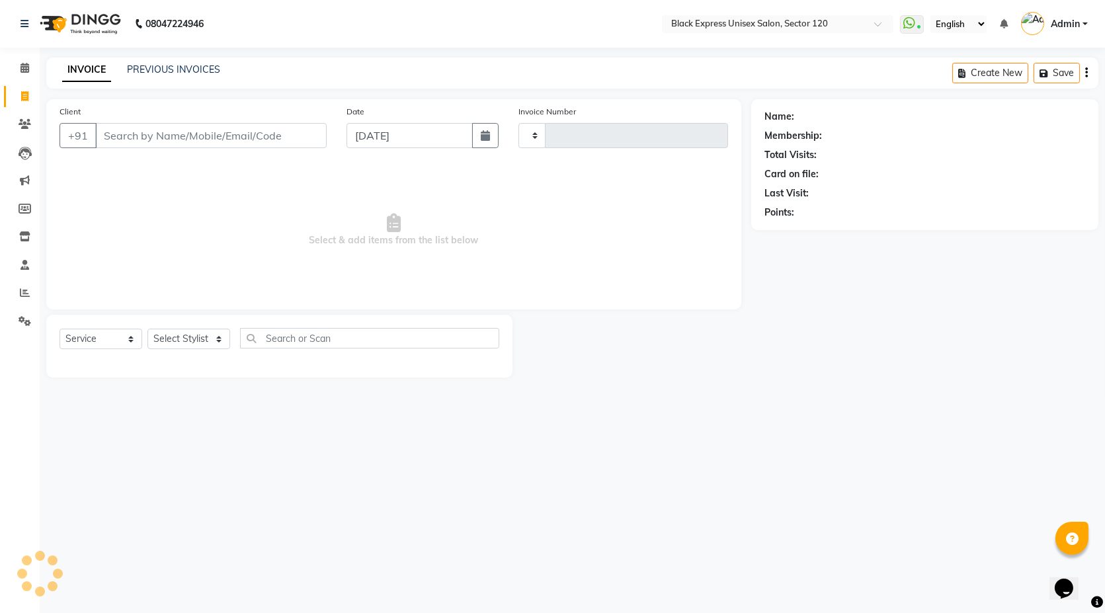
type input "3869"
select select "7082"
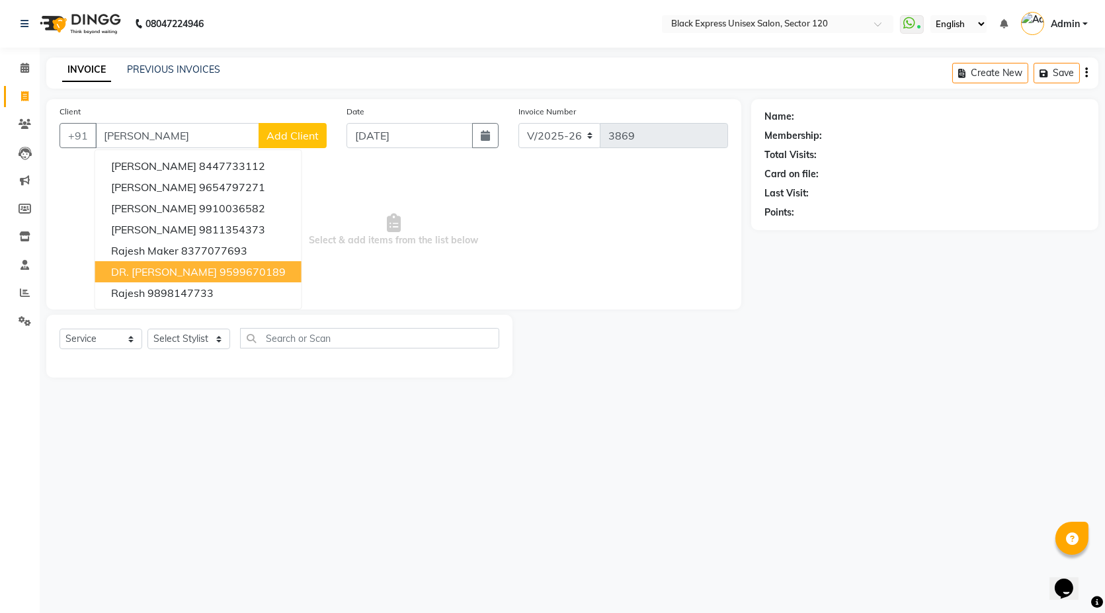
click at [220, 275] on ngb-highlight "9599670189" at bounding box center [253, 271] width 66 height 13
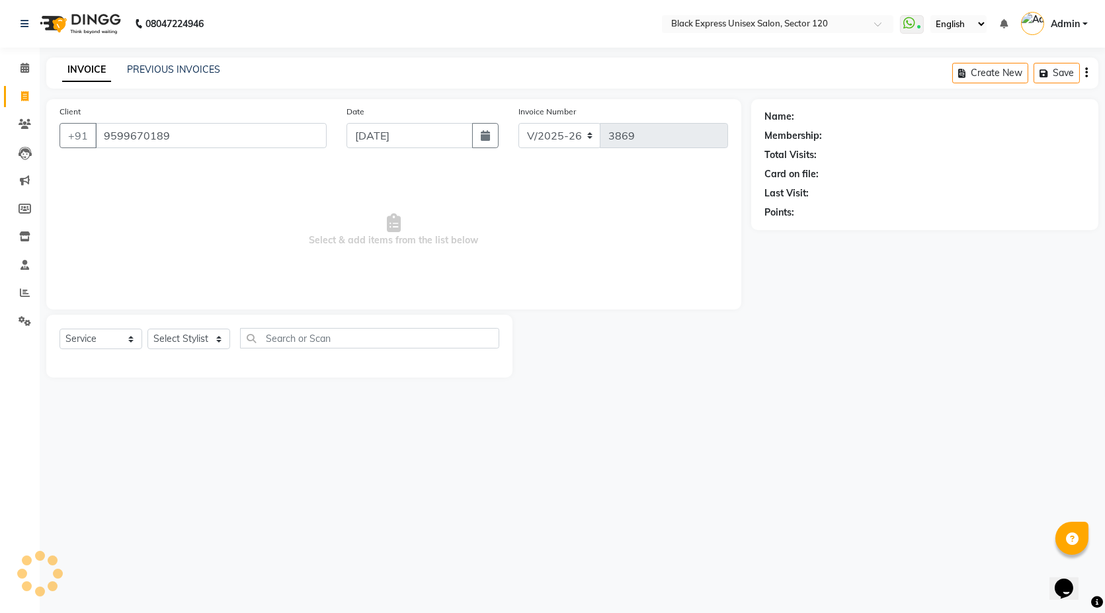
type input "9599670189"
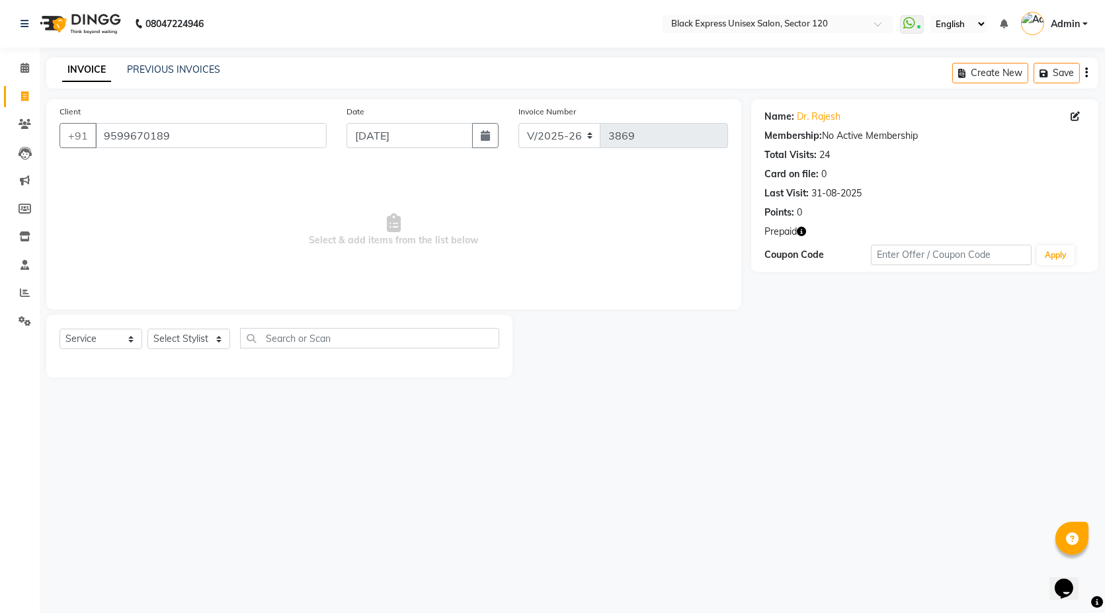
click at [804, 227] on icon "button" at bounding box center [801, 231] width 9 height 9
